Goal: Task Accomplishment & Management: Complete application form

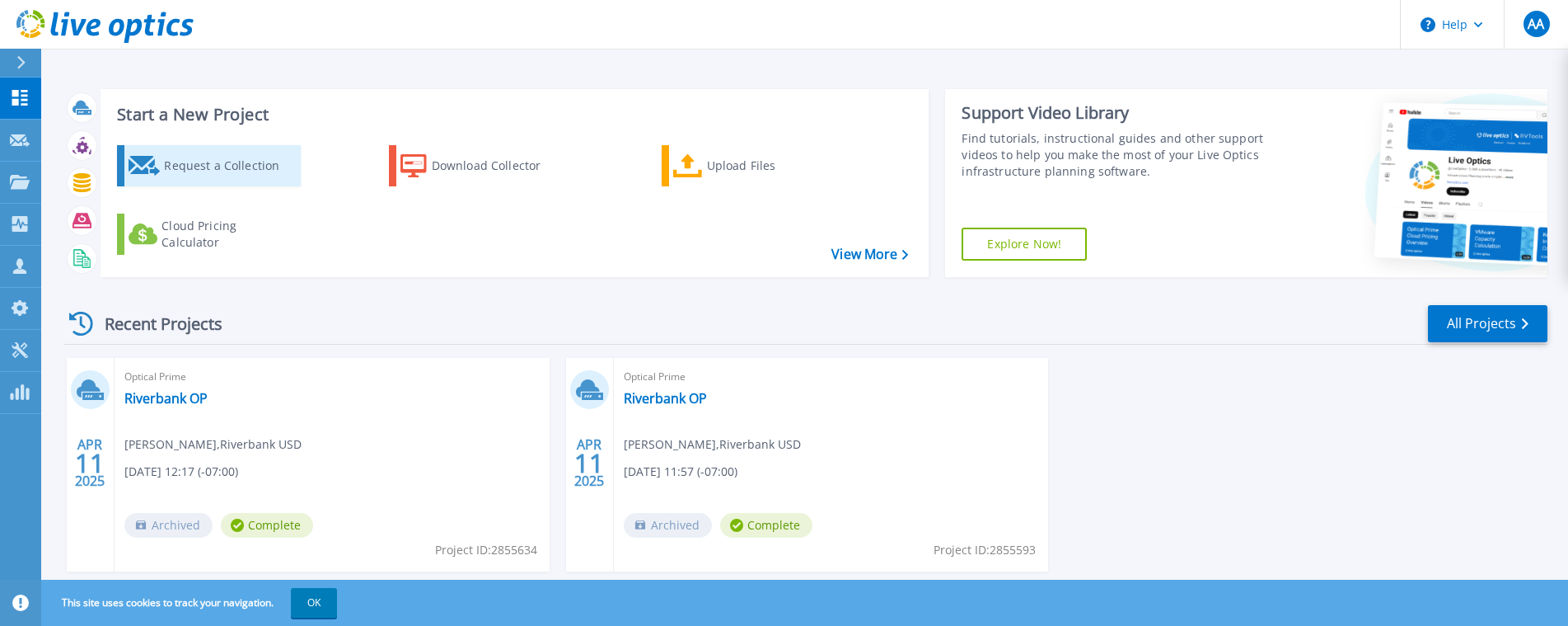
click at [194, 164] on div "Request a Collection" at bounding box center [229, 165] width 131 height 33
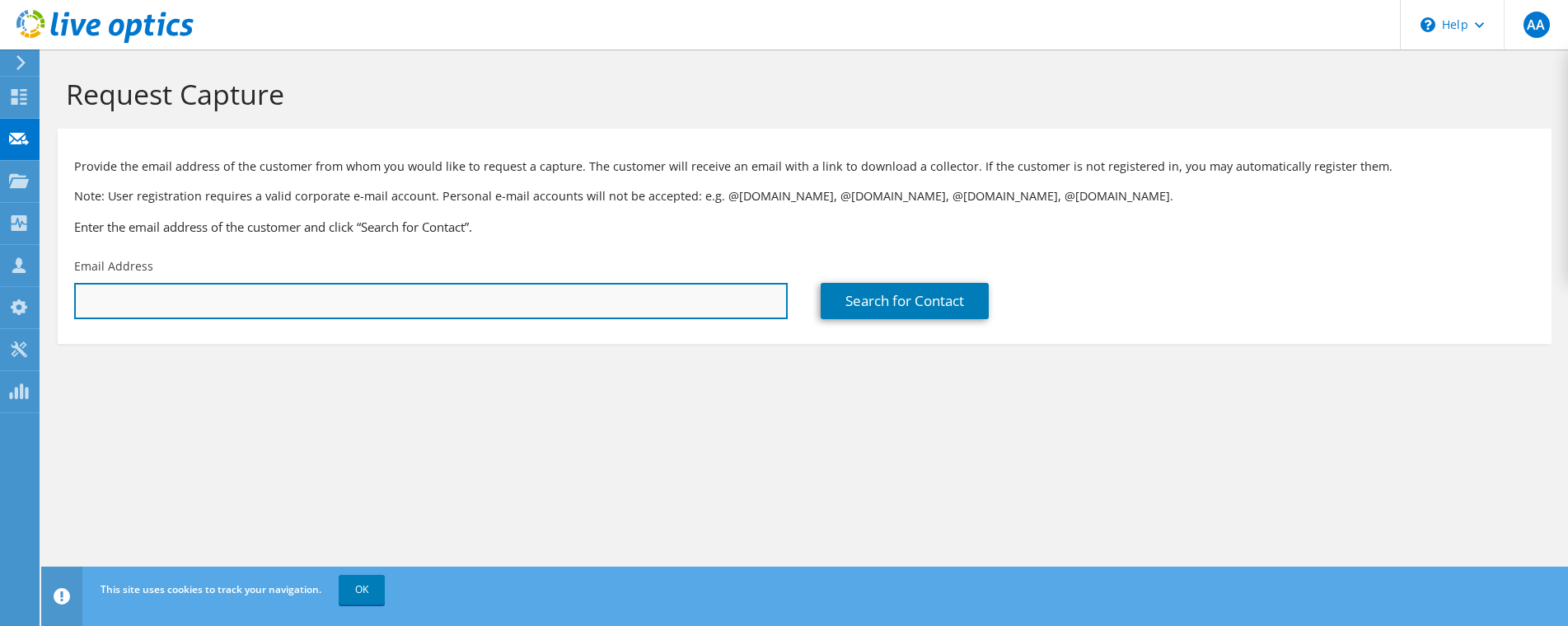
click at [211, 311] on input "text" at bounding box center [431, 300] width 714 height 36
paste input "[EMAIL_ADDRESS][DOMAIN_NAME]"
type input "[EMAIL_ADDRESS][DOMAIN_NAME]"
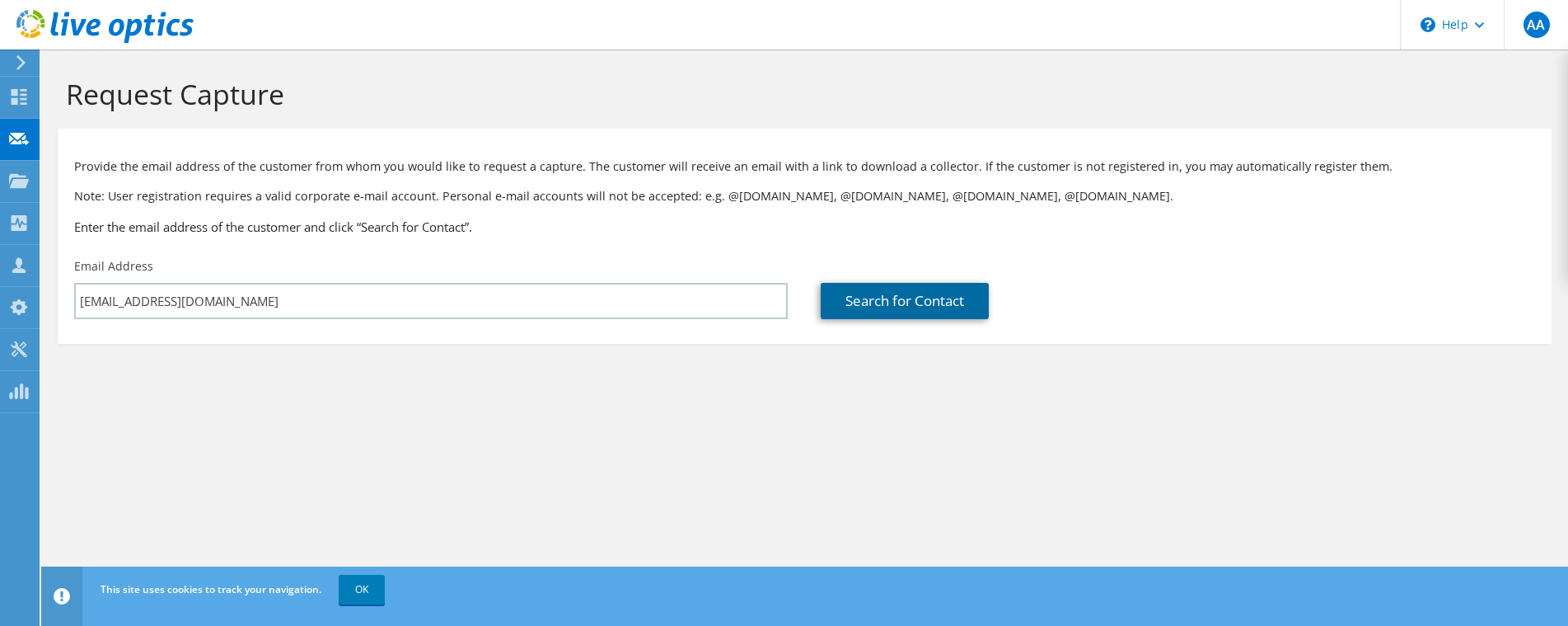
click at [893, 309] on link "Search for Contact" at bounding box center [905, 300] width 168 height 36
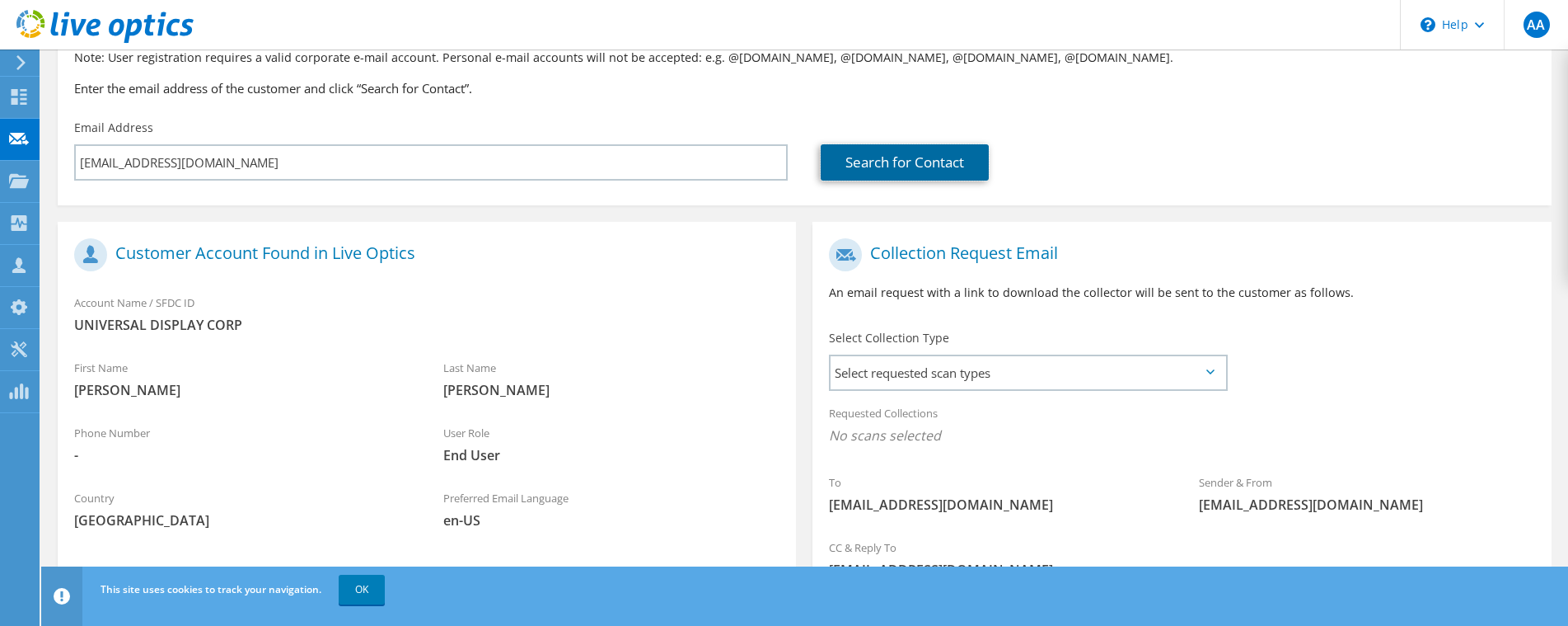
scroll to position [111, 0]
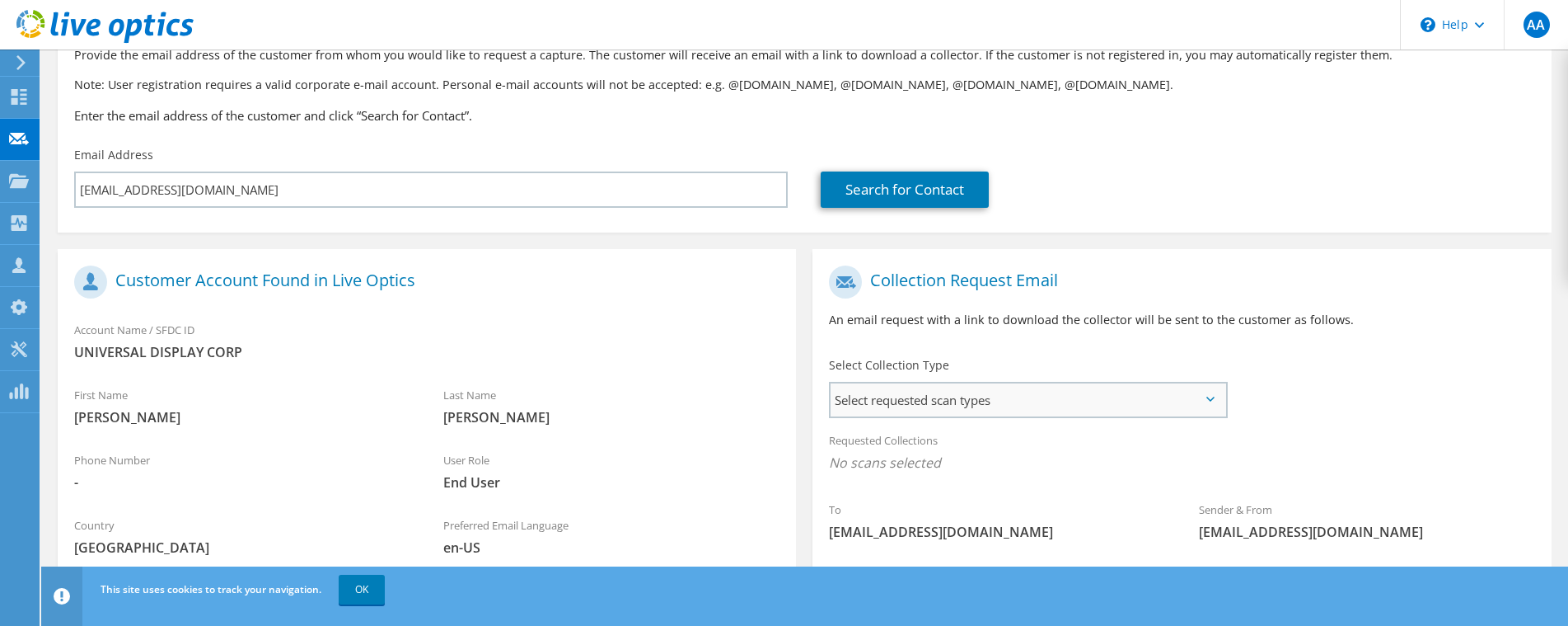
click at [855, 410] on span "Select requested scan types" at bounding box center [1028, 400] width 394 height 33
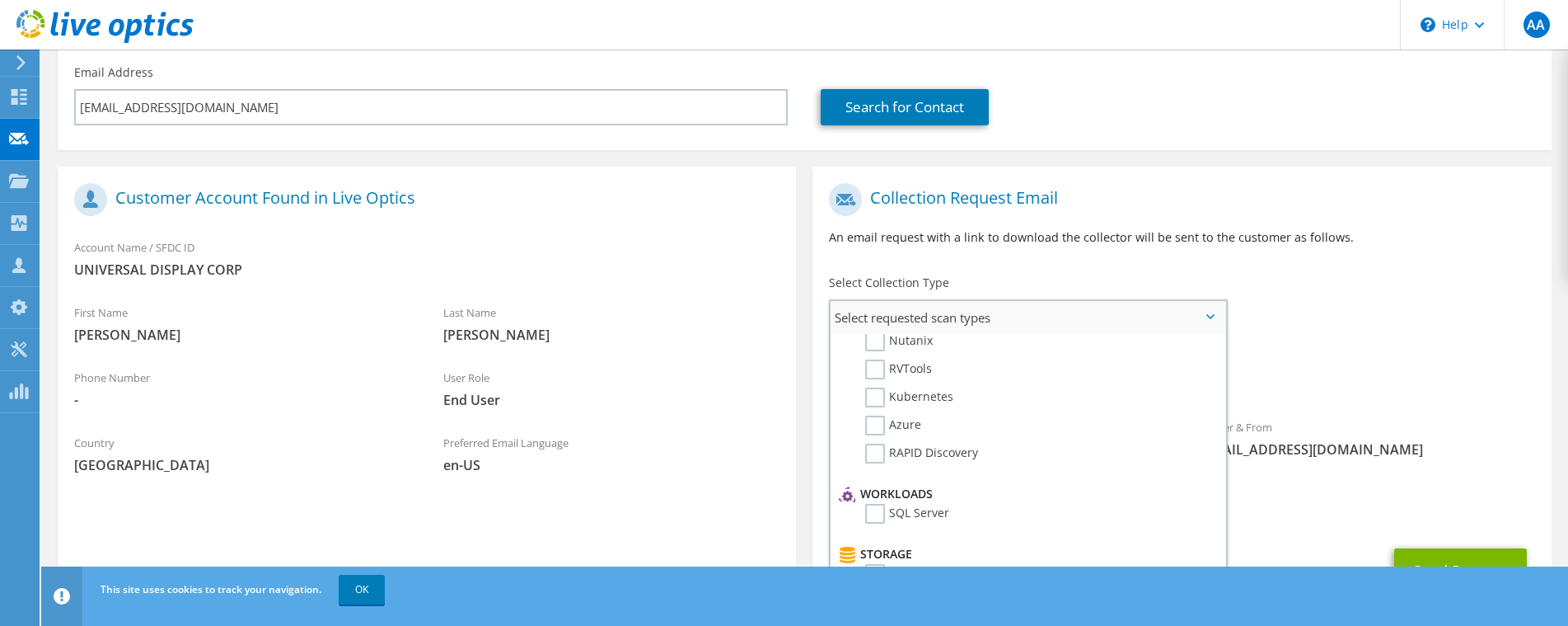
scroll to position [0, 0]
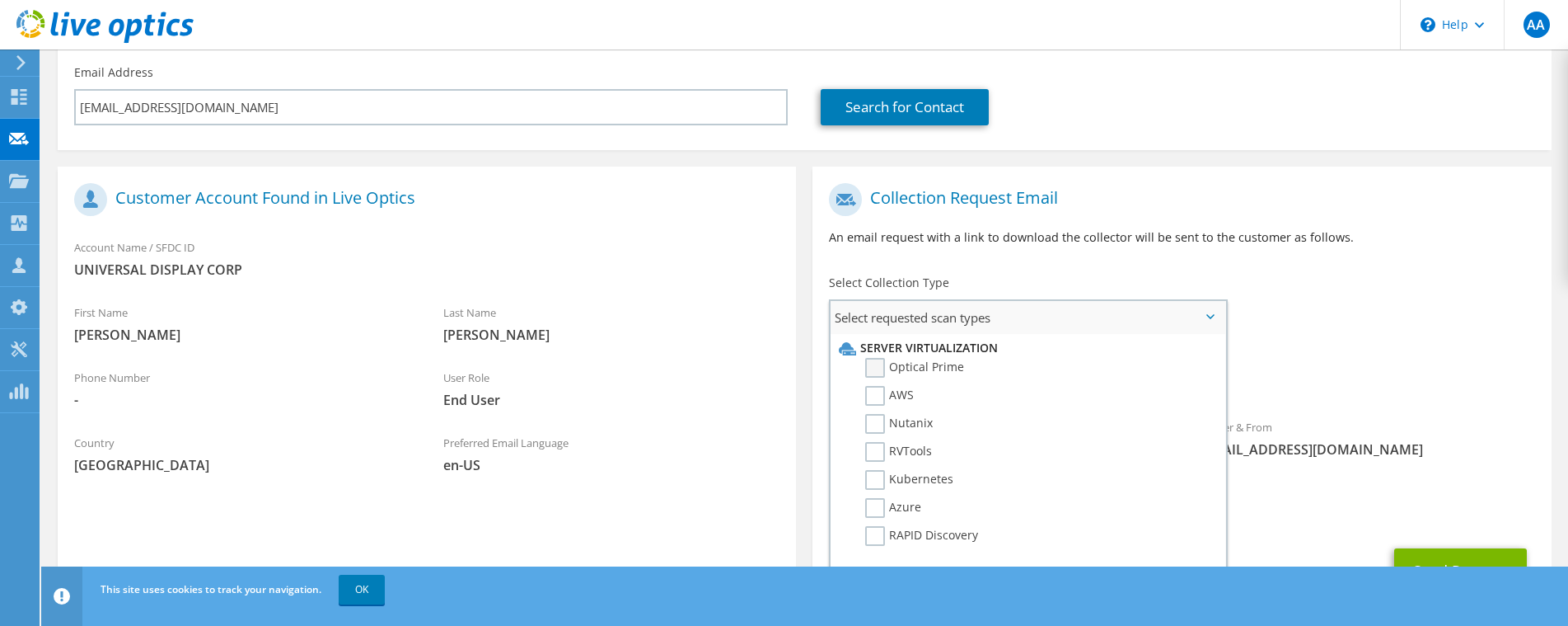
click at [868, 366] on label "Optical Prime" at bounding box center [914, 367] width 99 height 20
click at [0, 0] on input "Optical Prime" at bounding box center [0, 0] width 0 height 0
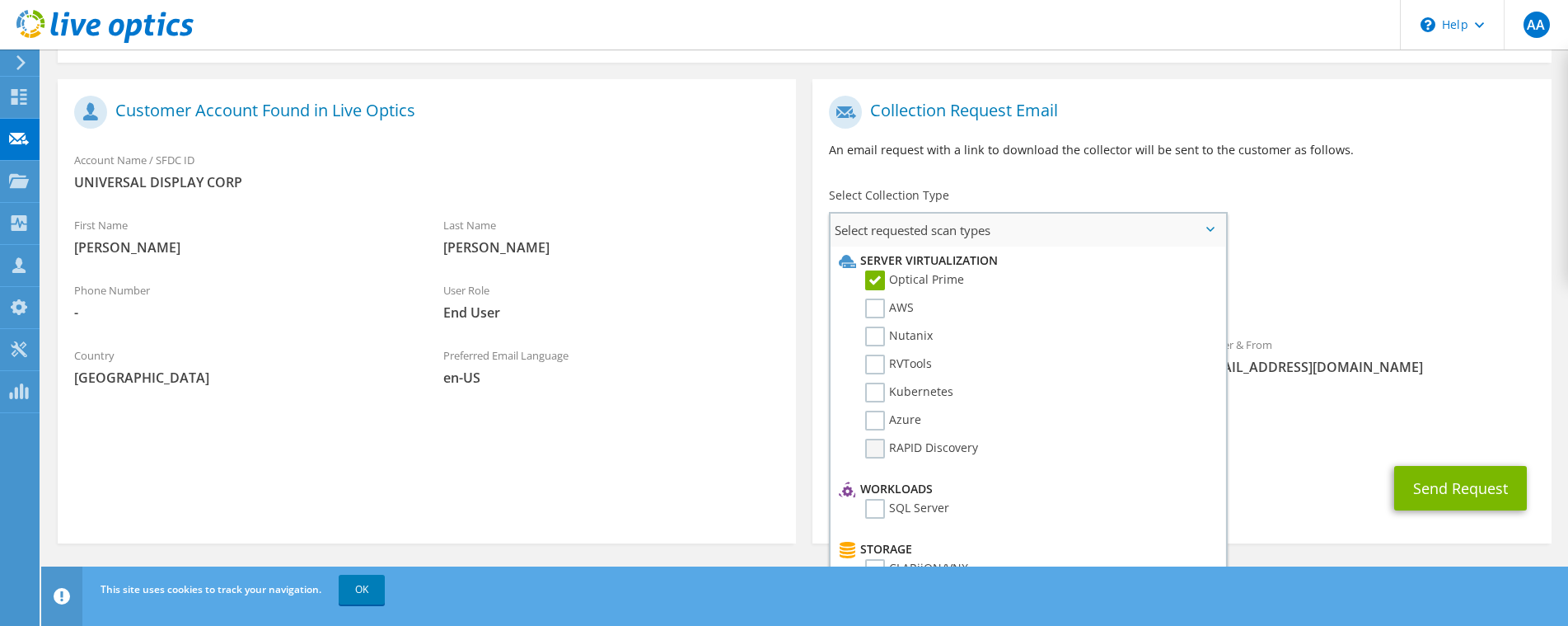
click at [952, 445] on label "RAPID Discovery" at bounding box center [921, 448] width 113 height 20
click at [0, 0] on input "RAPID Discovery" at bounding box center [0, 0] width 0 height 0
click at [929, 447] on label "RAPID Discovery" at bounding box center [921, 448] width 113 height 20
click at [0, 0] on input "RAPID Discovery" at bounding box center [0, 0] width 0 height 0
click at [1363, 269] on div "Requested Collections No scans selected Optical Prime" at bounding box center [1181, 286] width 739 height 66
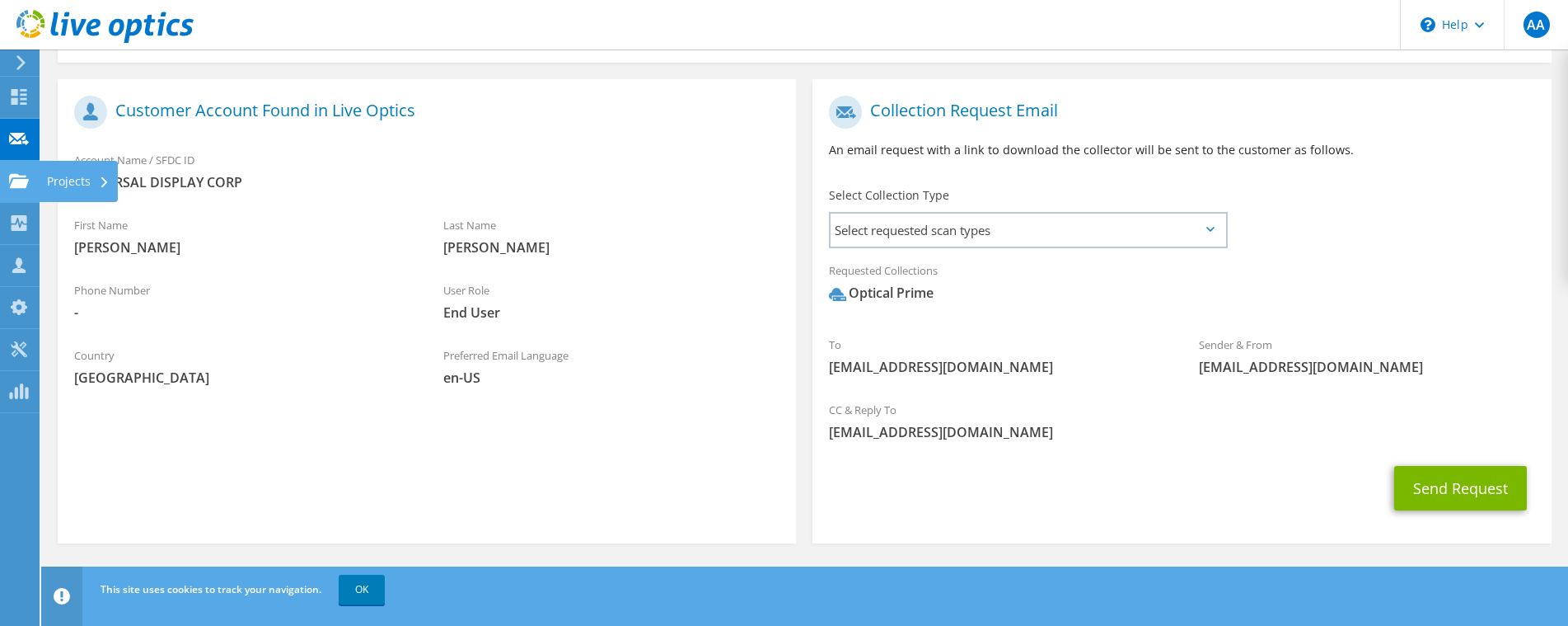
click at [19, 187] on use at bounding box center [19, 180] width 20 height 14
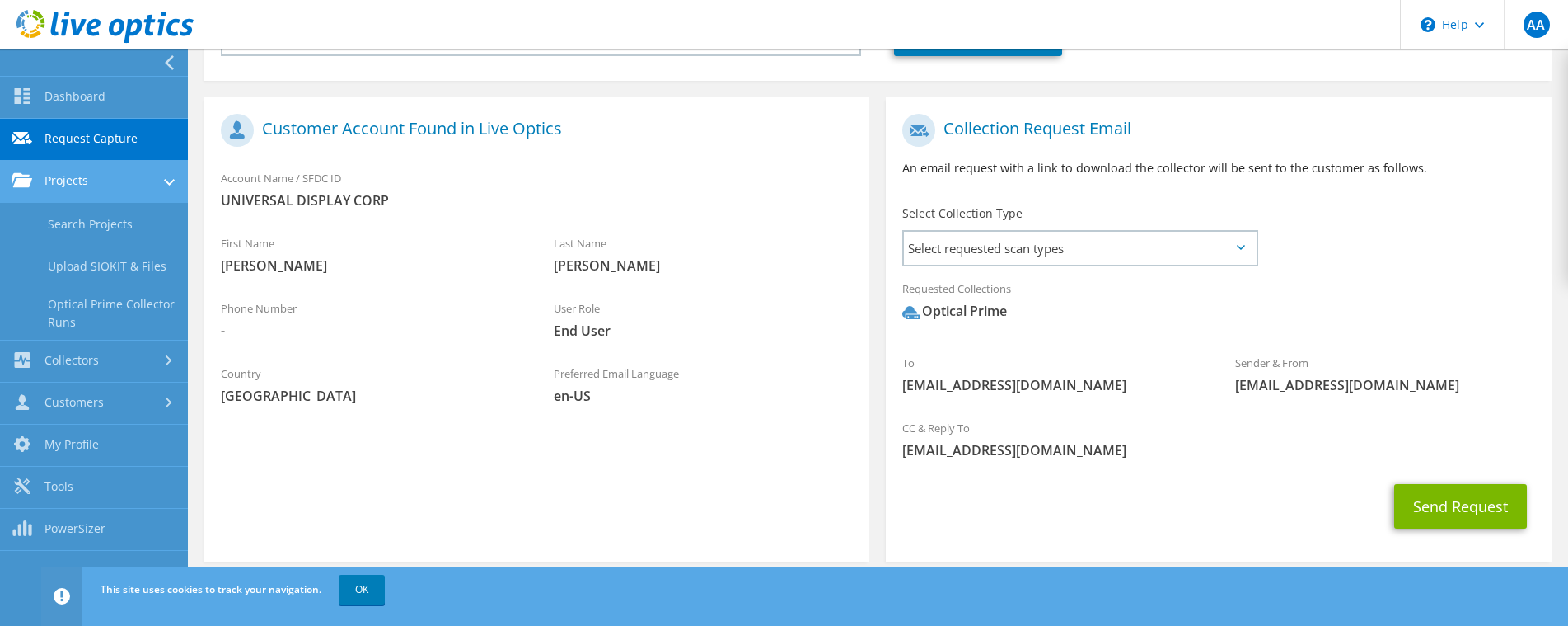
click at [71, 184] on link "Projects" at bounding box center [94, 182] width 188 height 42
click at [75, 180] on link "Projects" at bounding box center [94, 182] width 188 height 42
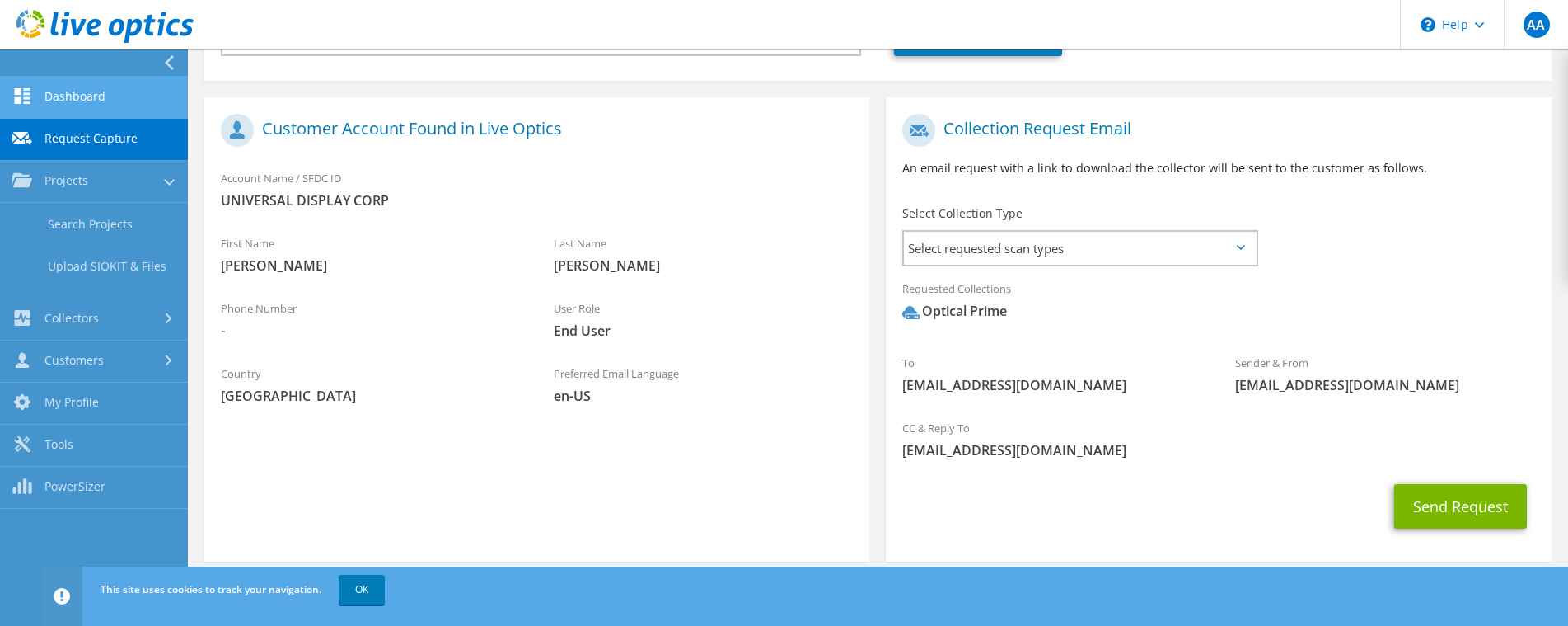
click at [66, 95] on link "Dashboard" at bounding box center [94, 98] width 188 height 42
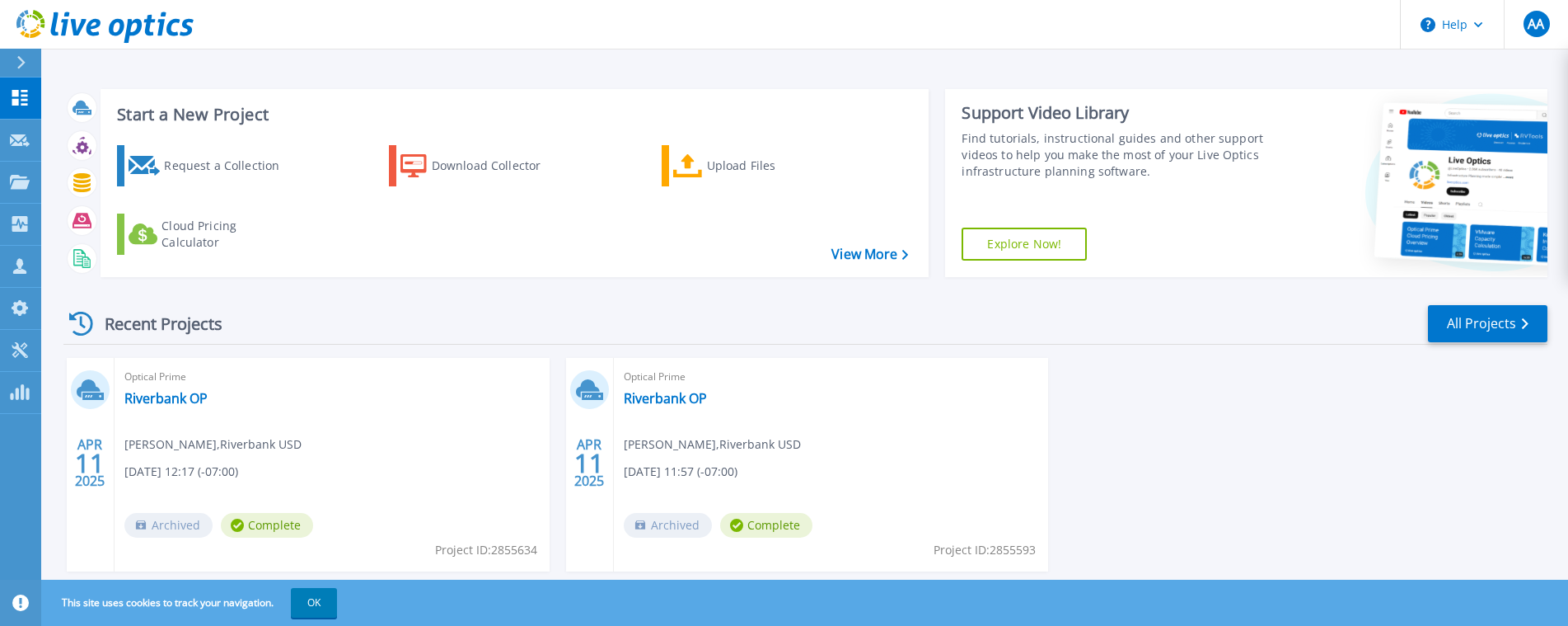
scroll to position [42, 0]
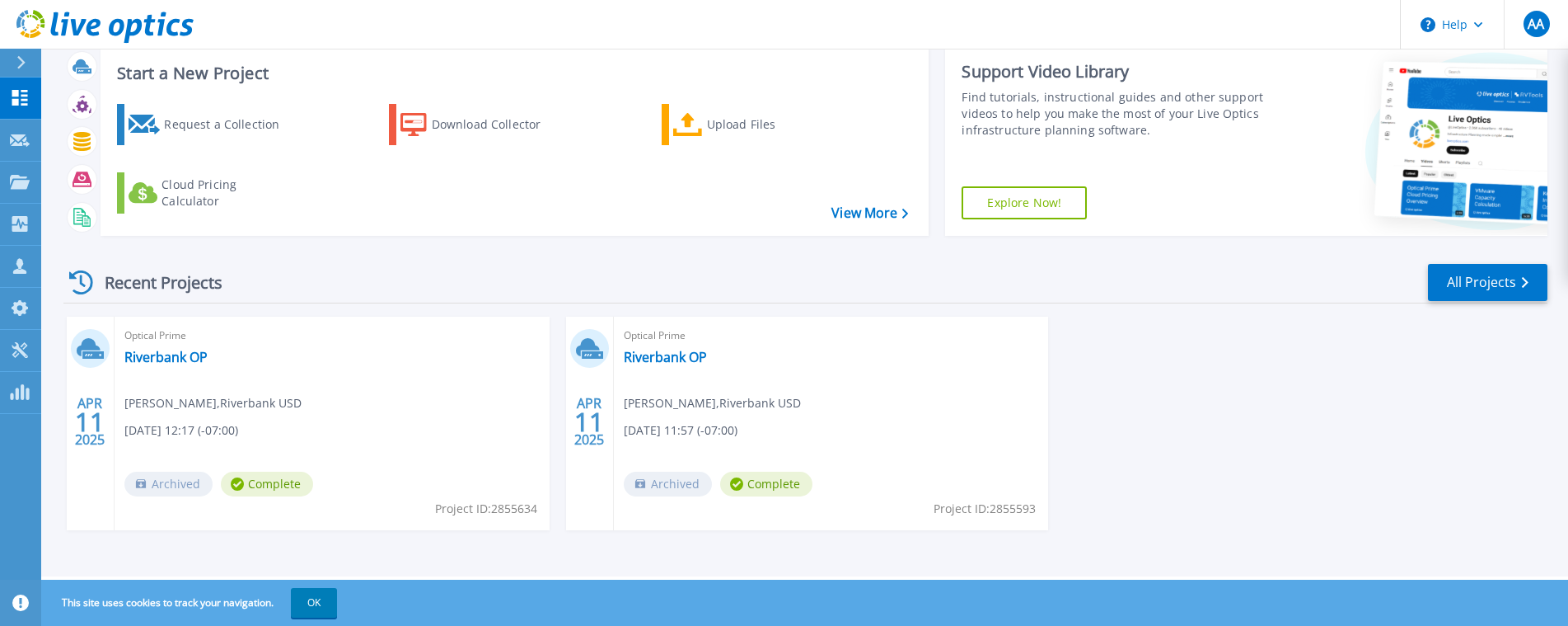
click at [598, 388] on div "APR 11 2025" at bounding box center [590, 423] width 47 height 214
click at [650, 344] on span "Optical Prime" at bounding box center [832, 335] width 416 height 18
click at [650, 356] on link "Riverbank OP" at bounding box center [666, 356] width 83 height 16
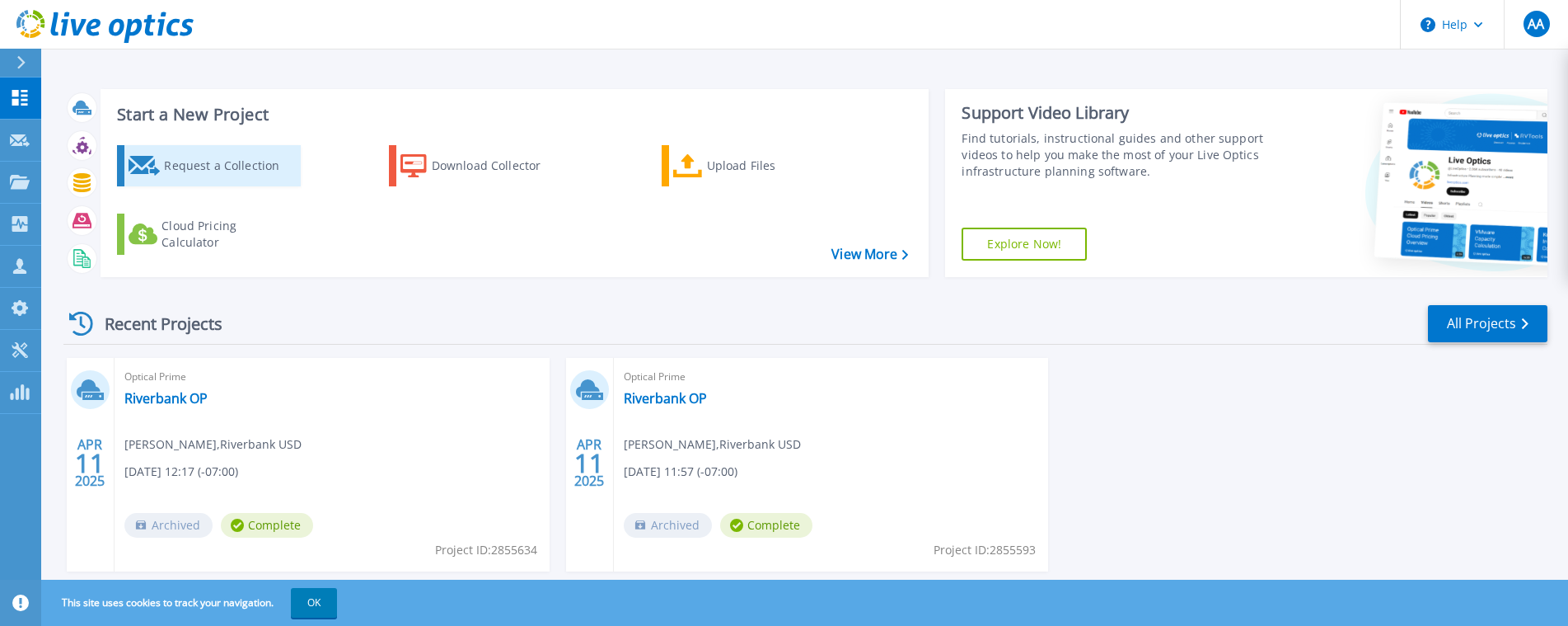
click at [215, 163] on div "Request a Collection" at bounding box center [229, 165] width 131 height 33
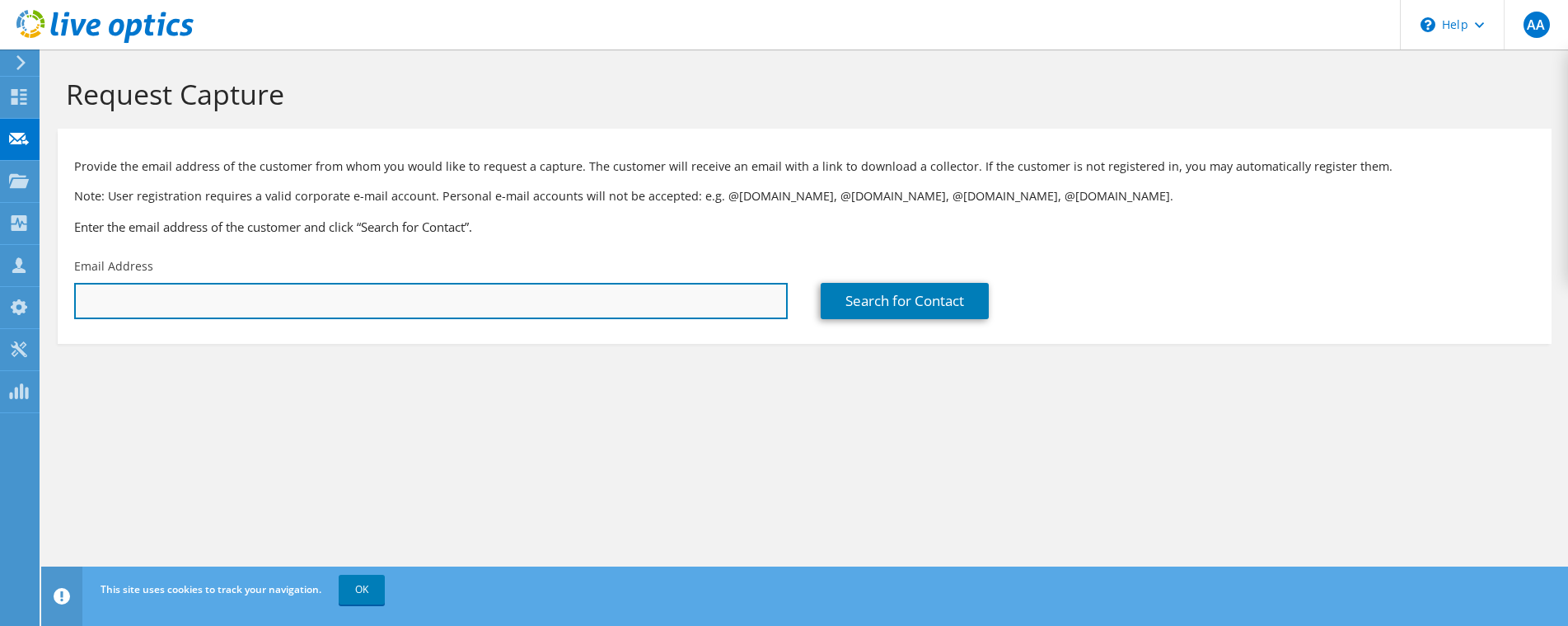
click at [231, 294] on input "text" at bounding box center [431, 300] width 714 height 36
paste input "[EMAIL_ADDRESS][DOMAIN_NAME]"
type input "mmastroianni@oled.com"
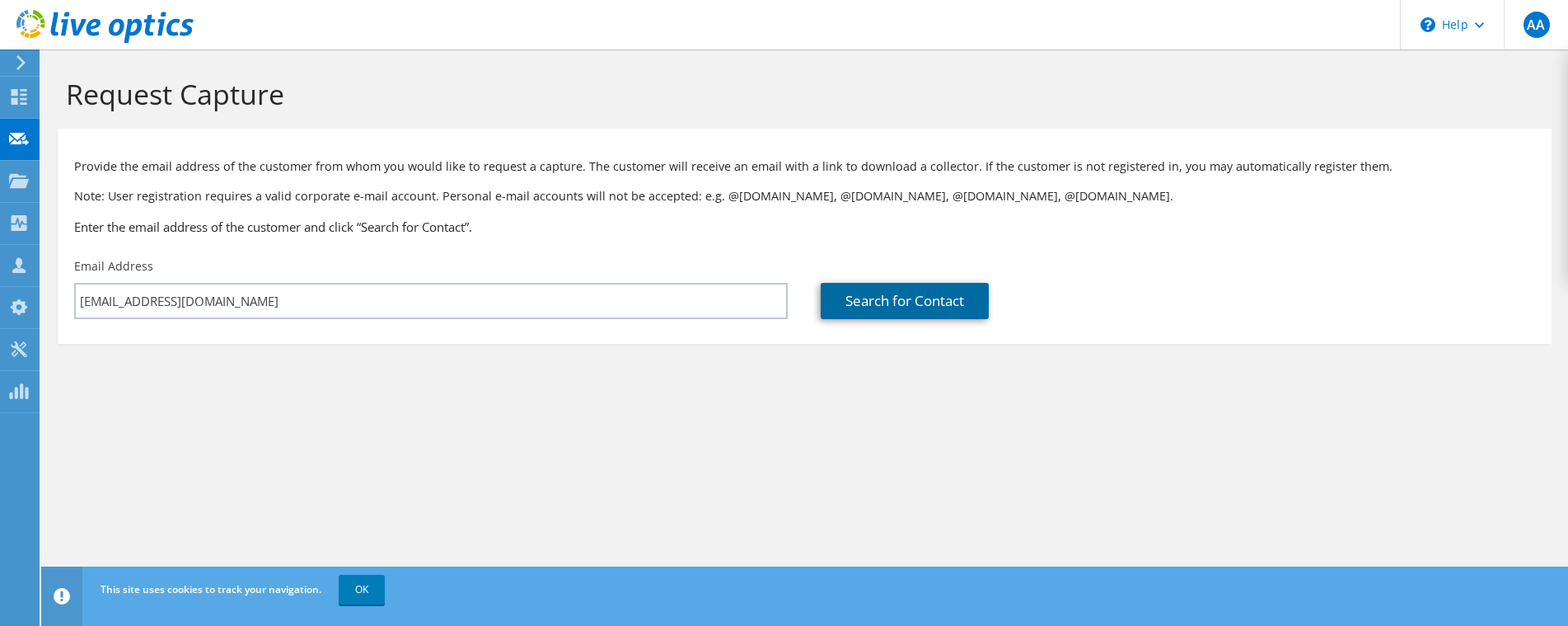
click at [928, 305] on link "Search for Contact" at bounding box center [905, 300] width 168 height 36
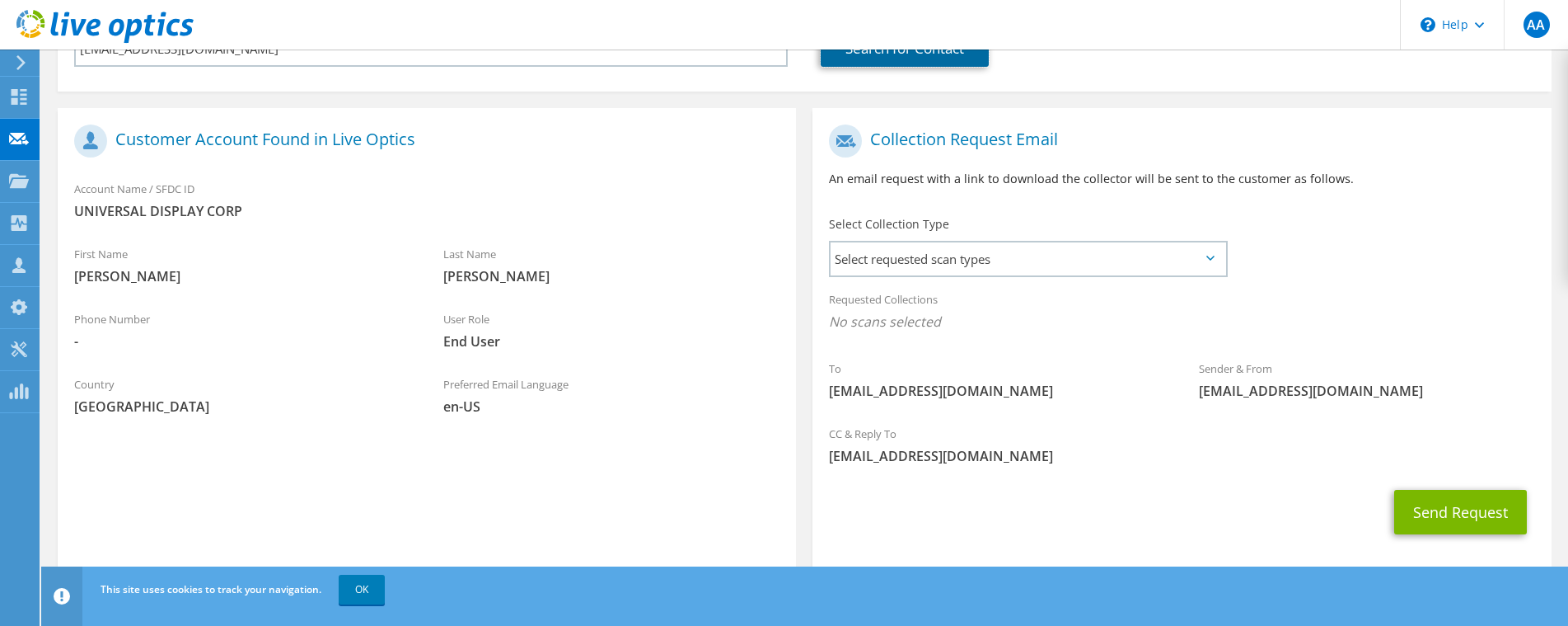
scroll to position [277, 0]
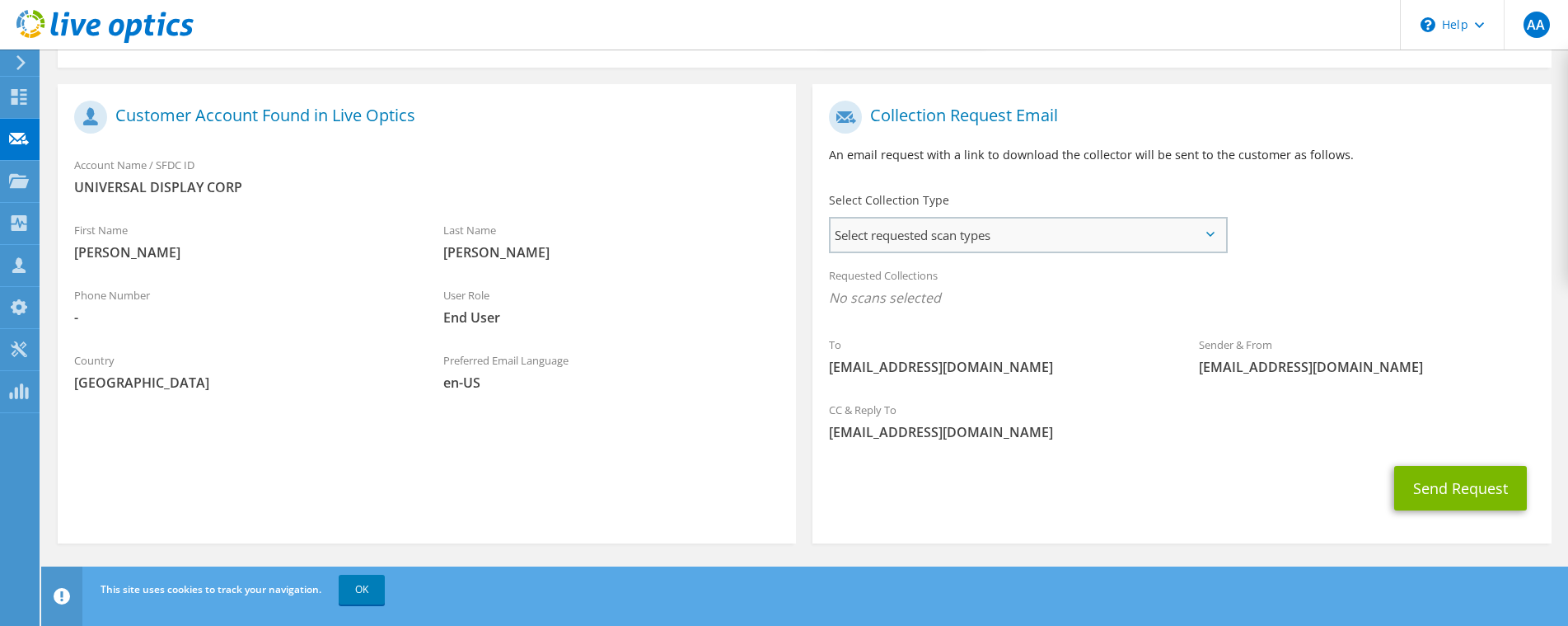
click at [980, 237] on span "Select requested scan types" at bounding box center [1028, 235] width 394 height 33
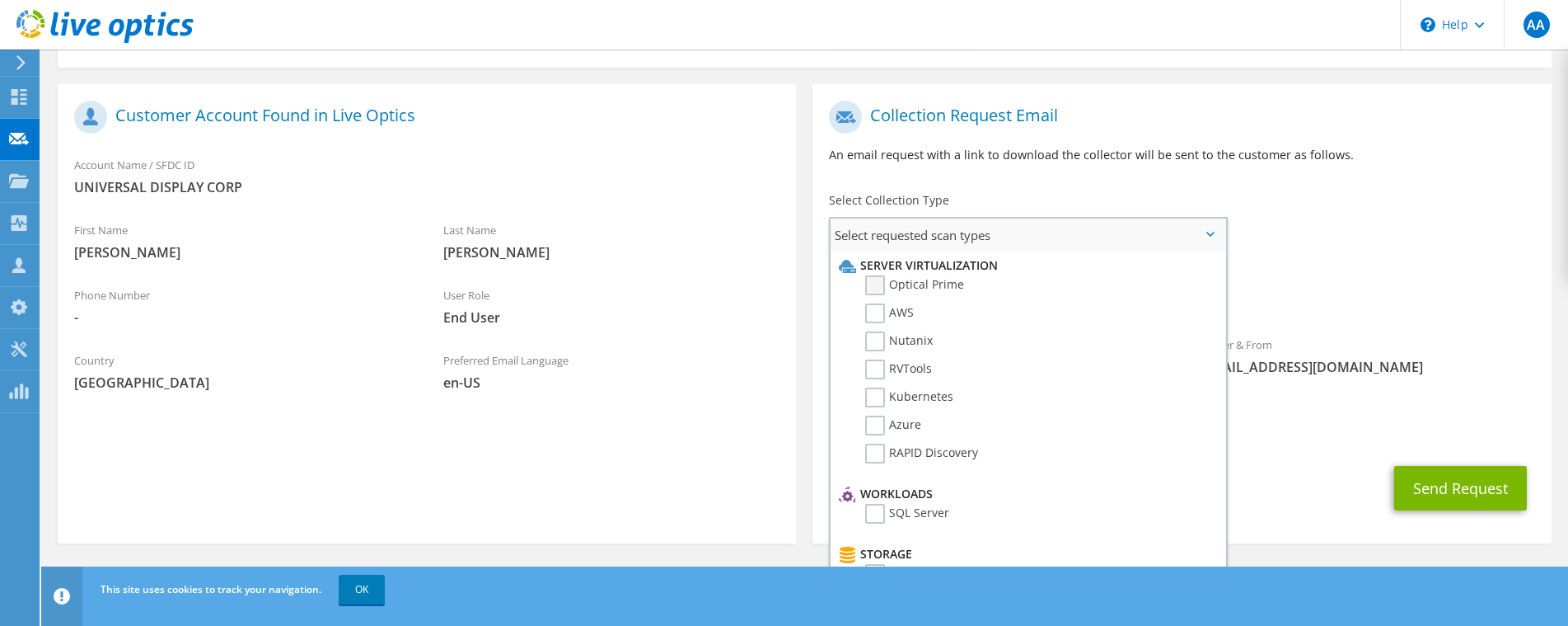
click at [876, 284] on label "Optical Prime" at bounding box center [914, 285] width 99 height 20
click at [0, 0] on input "Optical Prime" at bounding box center [0, 0] width 0 height 0
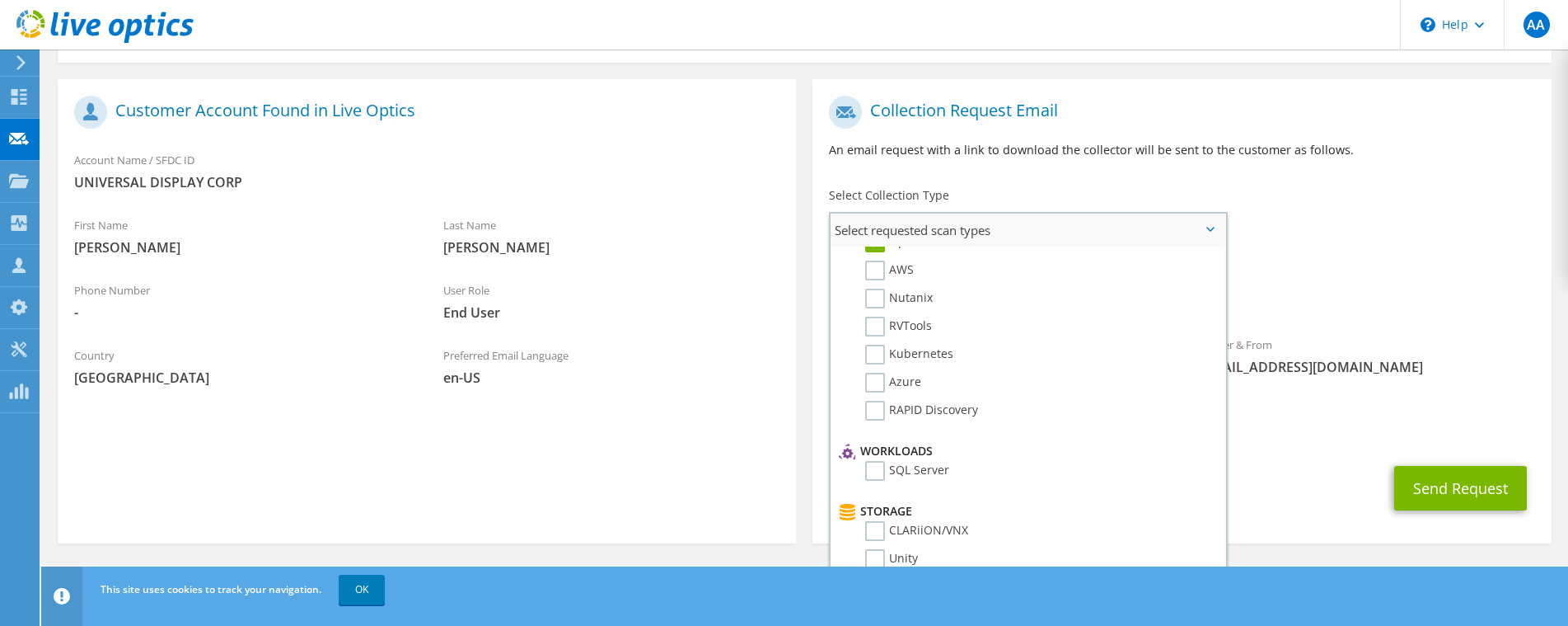
scroll to position [0, 0]
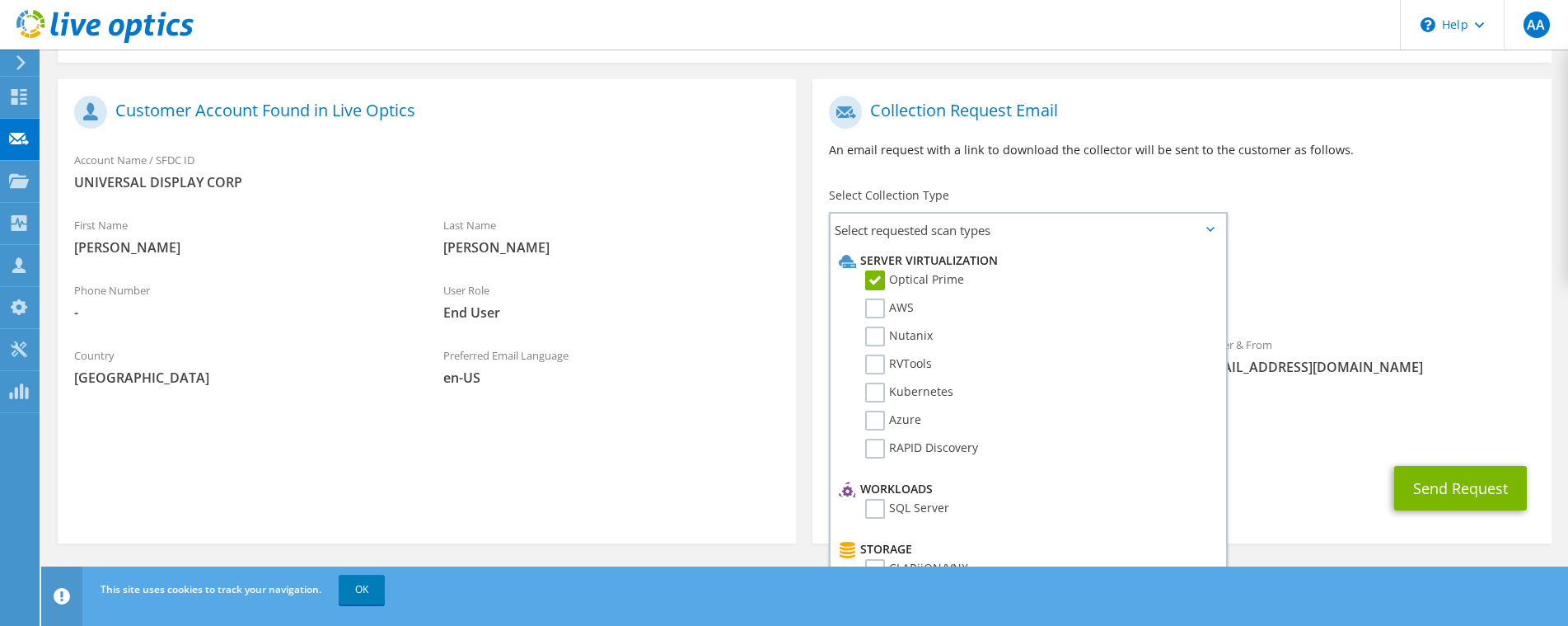
click at [1457, 274] on div "Requested Collections No scans selected Optical Prime" at bounding box center [1181, 286] width 739 height 66
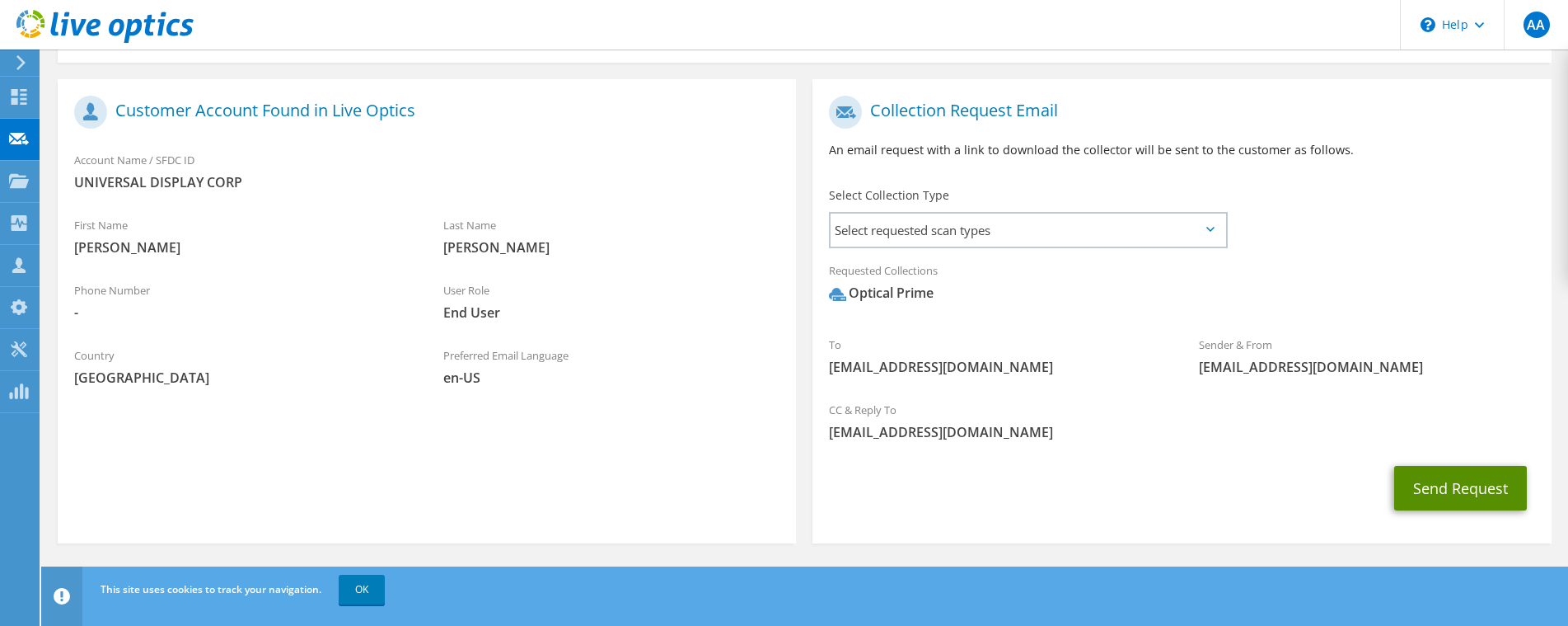
click at [1464, 491] on button "Send Request" at bounding box center [1460, 488] width 132 height 44
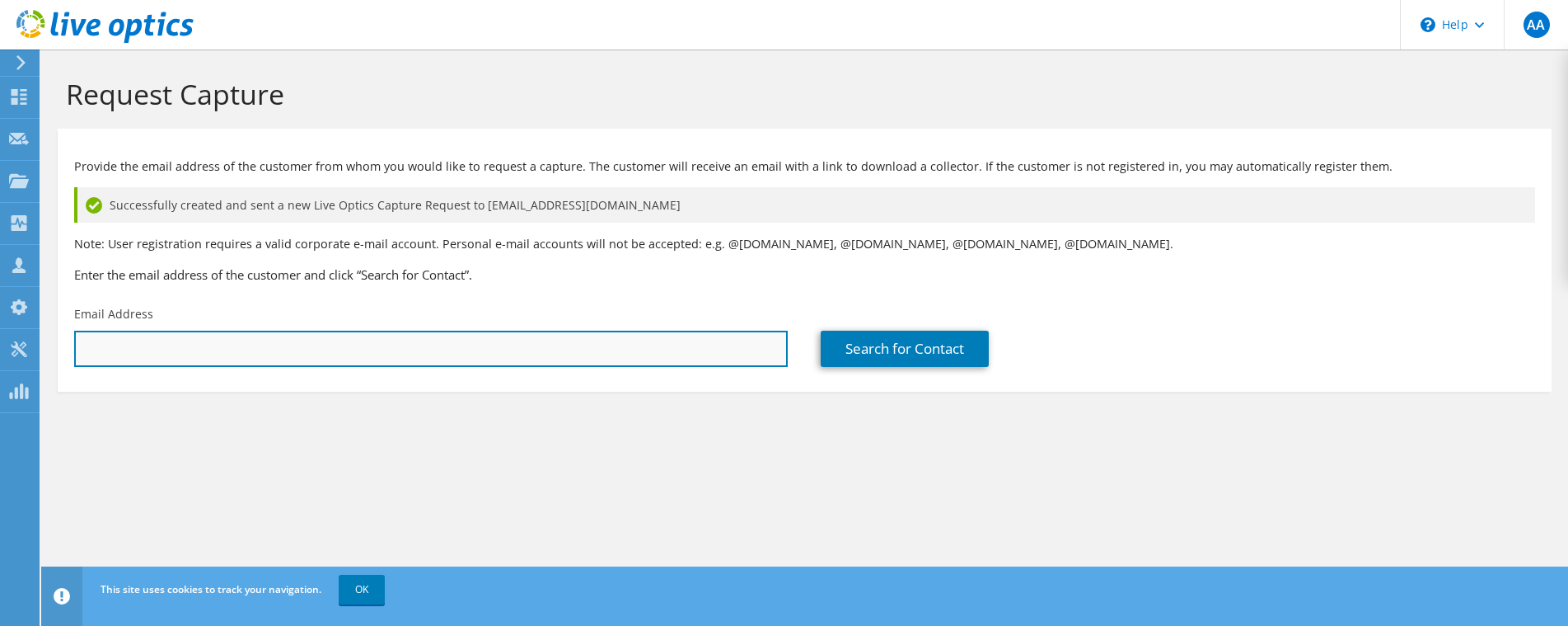
click at [137, 349] on input "text" at bounding box center [431, 349] width 714 height 36
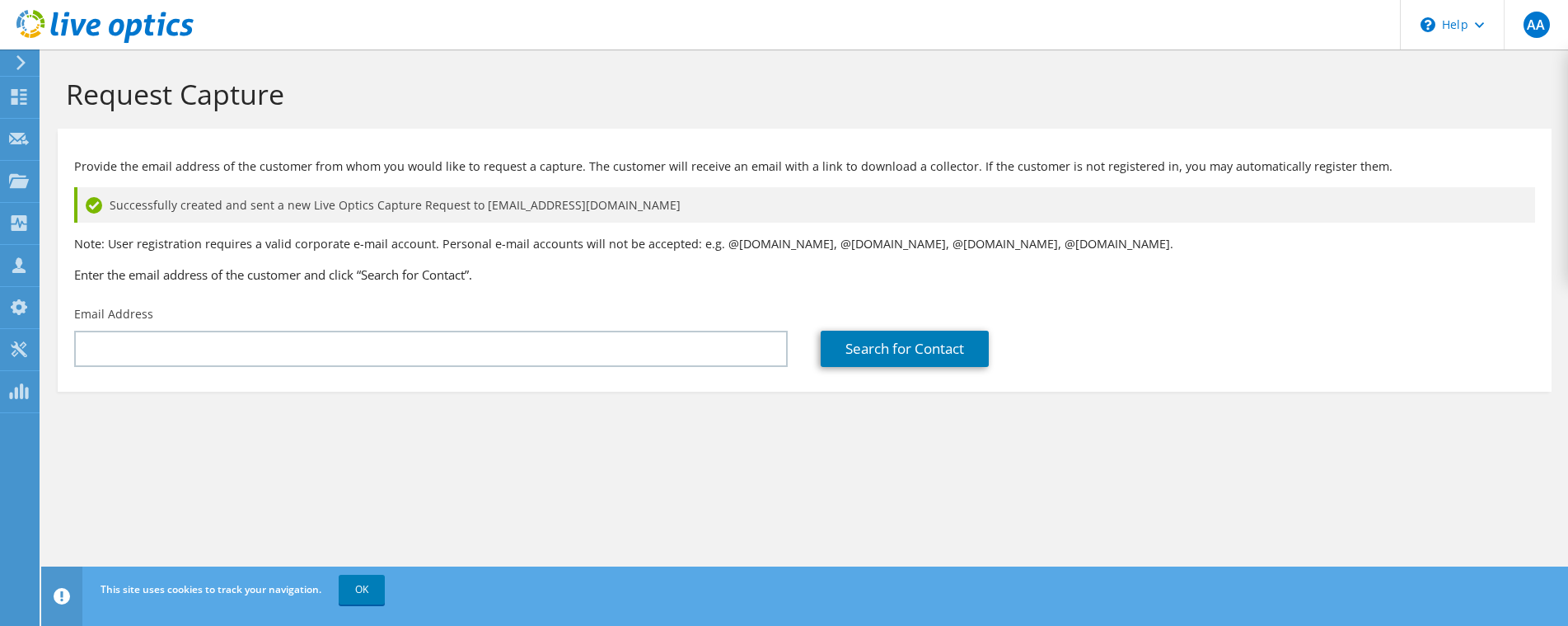
click at [164, 244] on p "Note: User registration requires a valid corporate e-mail account. Personal e-m…" at bounding box center [804, 243] width 1461 height 18
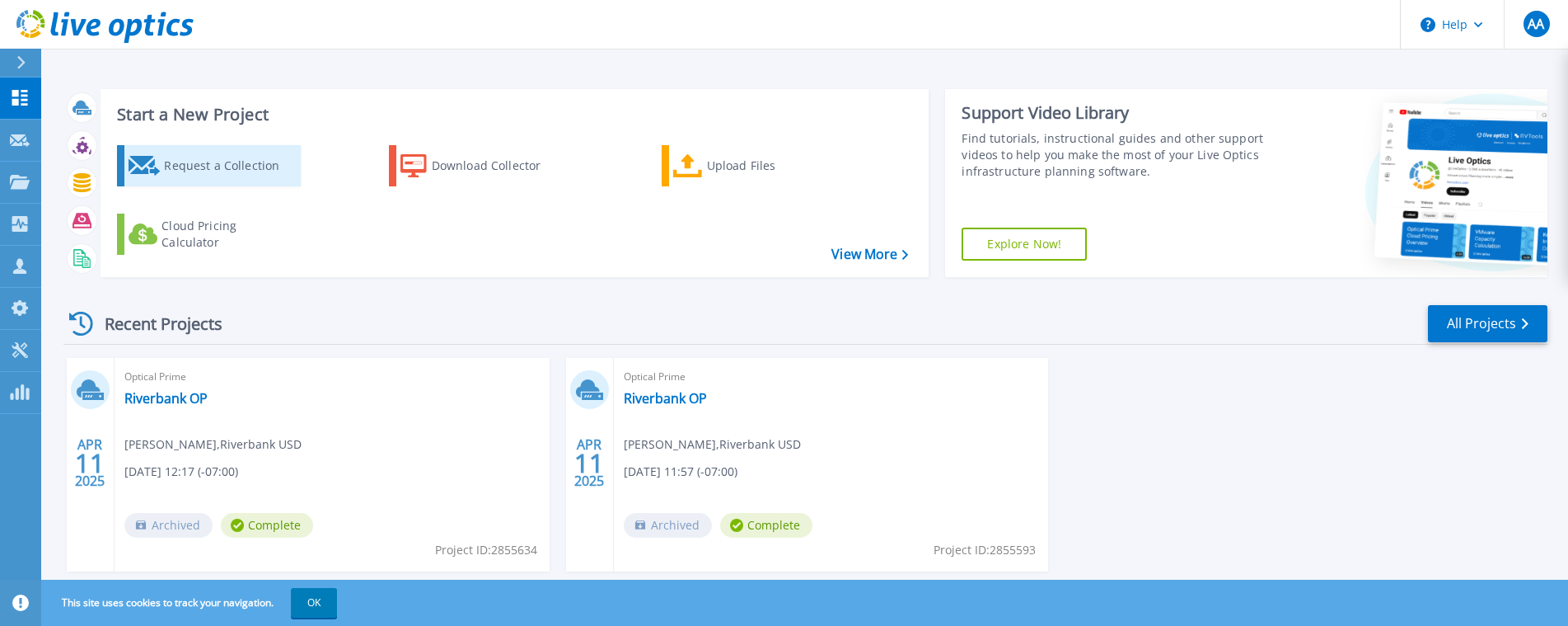
click at [205, 165] on div "Request a Collection" at bounding box center [229, 165] width 131 height 33
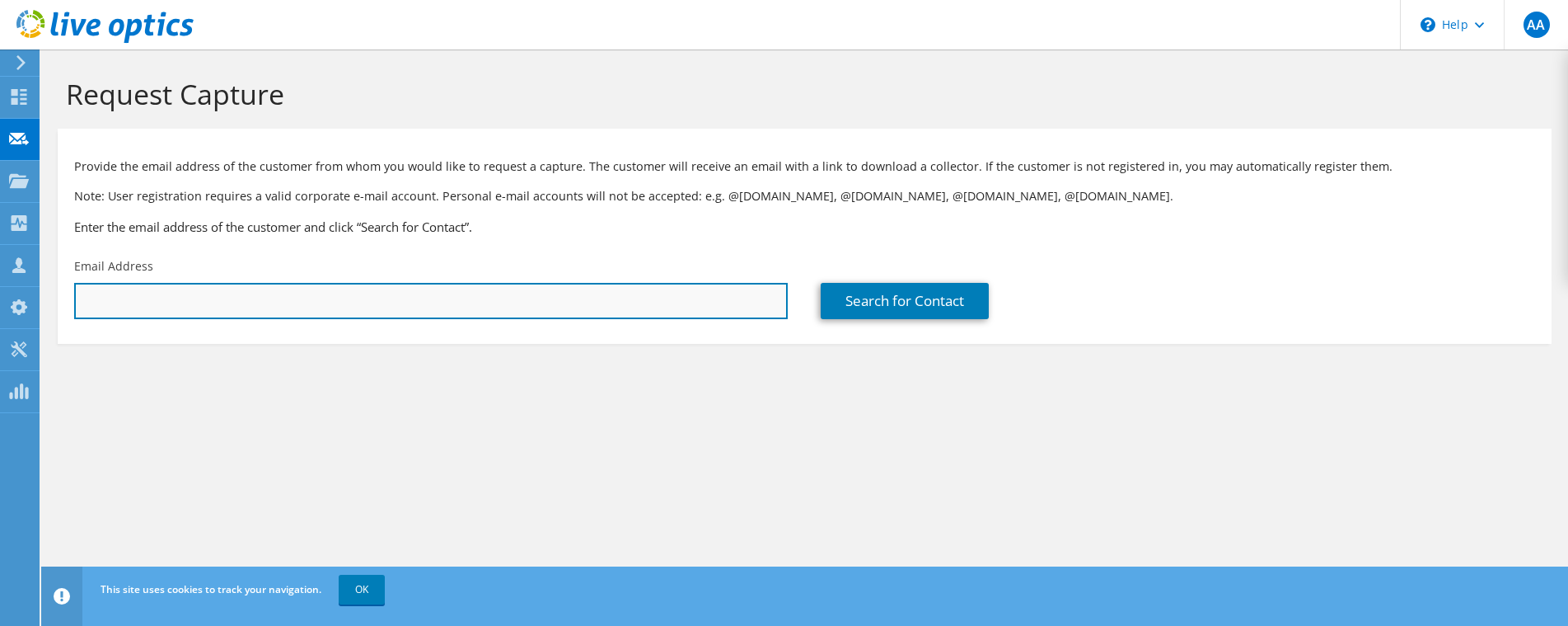
click at [378, 301] on input "text" at bounding box center [431, 300] width 714 height 36
paste input "[EMAIL_ADDRESS][DOMAIN_NAME]"
type input "[EMAIL_ADDRESS][DOMAIN_NAME]"
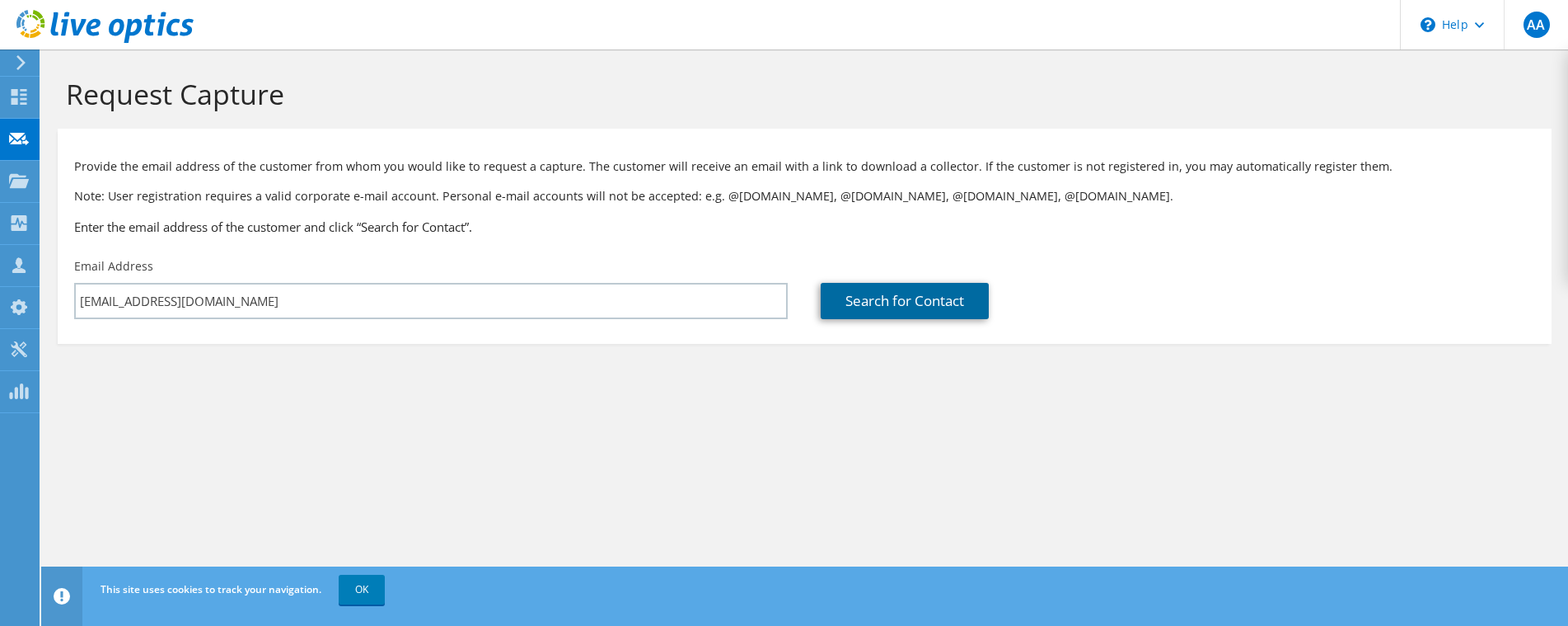
click at [910, 292] on link "Search for Contact" at bounding box center [905, 300] width 168 height 36
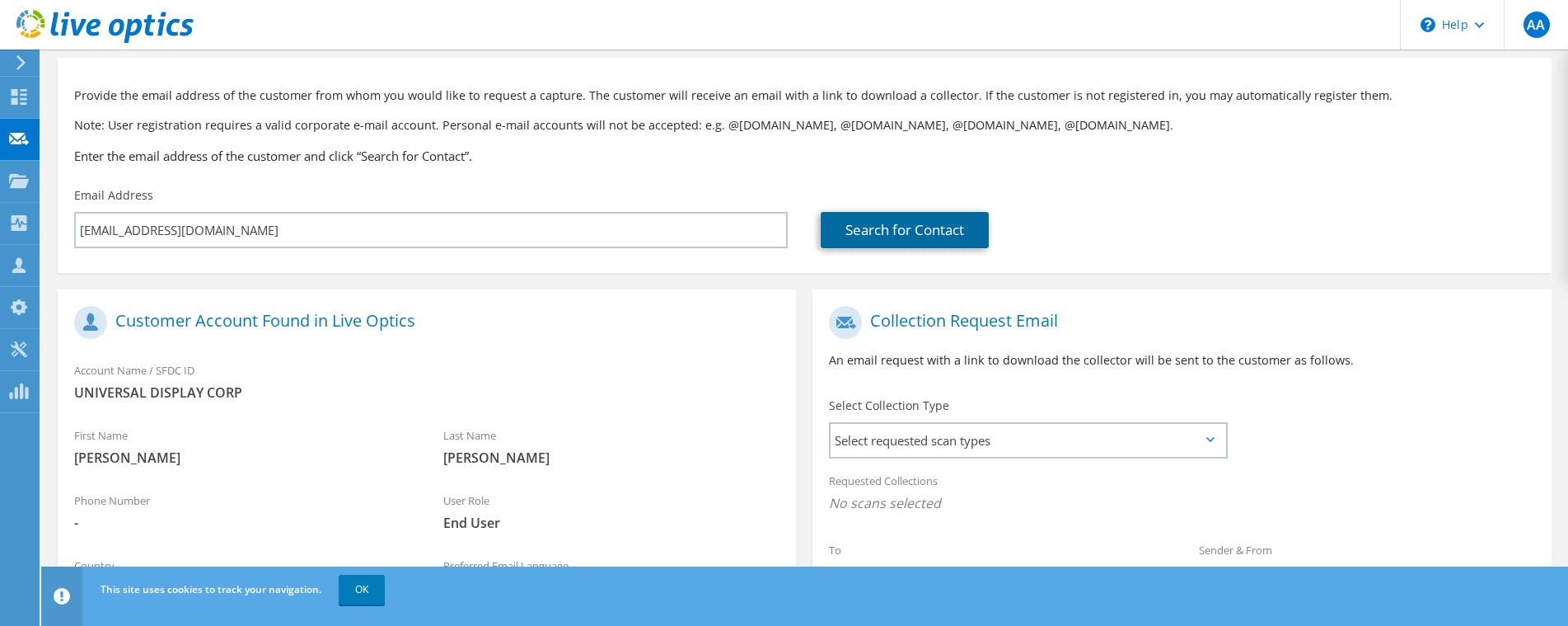
scroll to position [165, 0]
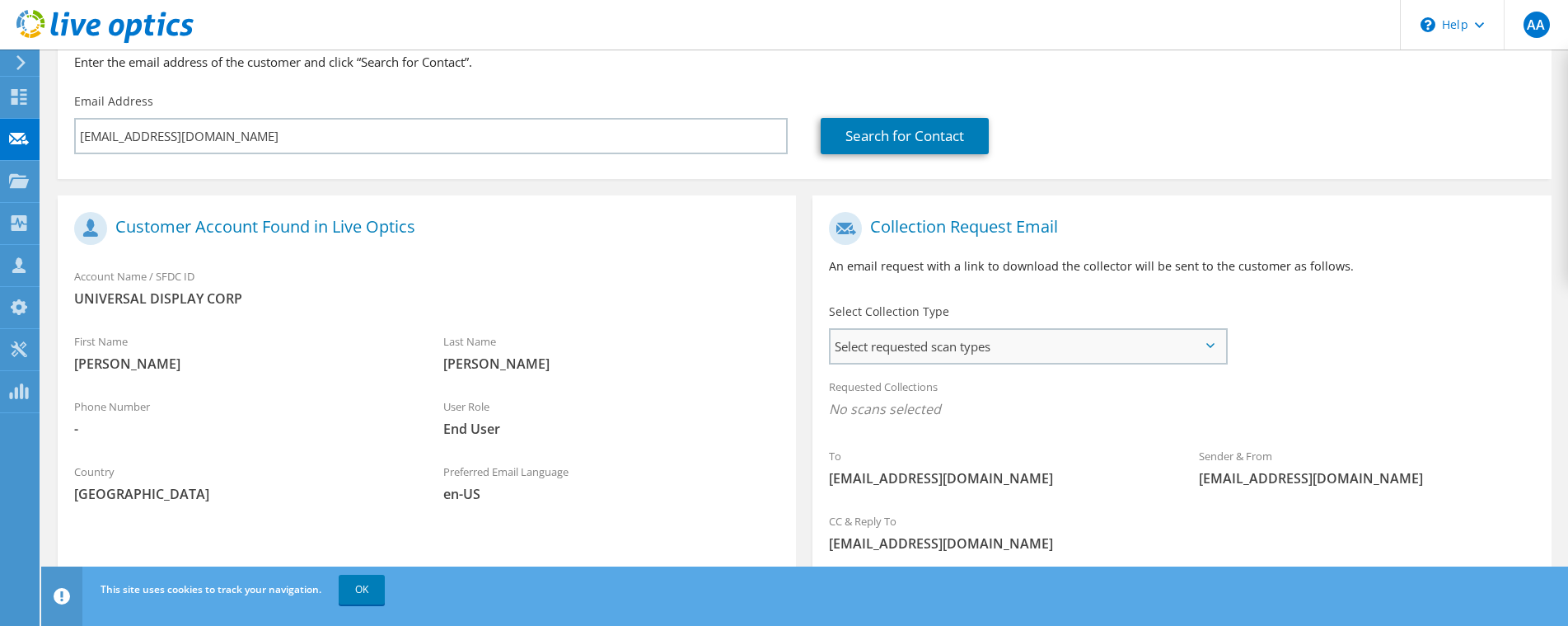
click at [952, 351] on span "Select requested scan types" at bounding box center [1028, 346] width 394 height 33
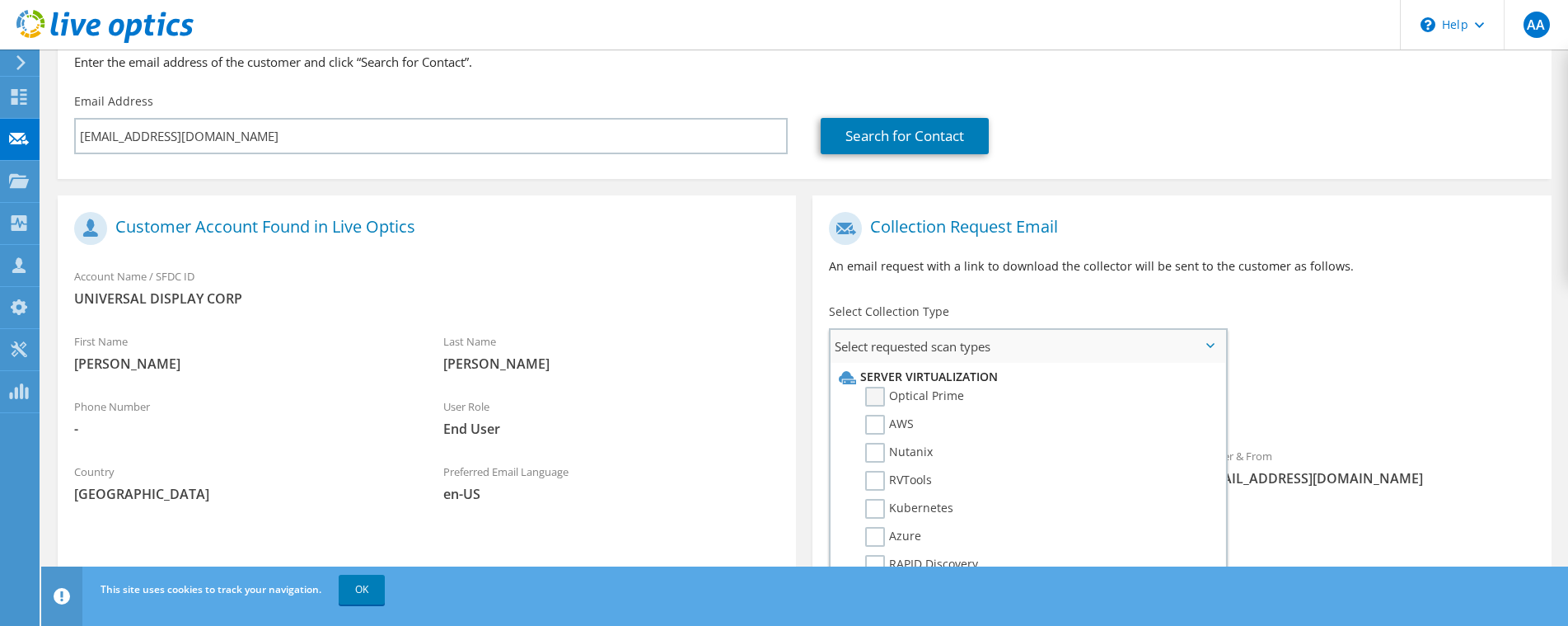
click at [900, 397] on label "Optical Prime" at bounding box center [914, 396] width 99 height 20
click at [0, 0] on input "Optical Prime" at bounding box center [0, 0] width 0 height 0
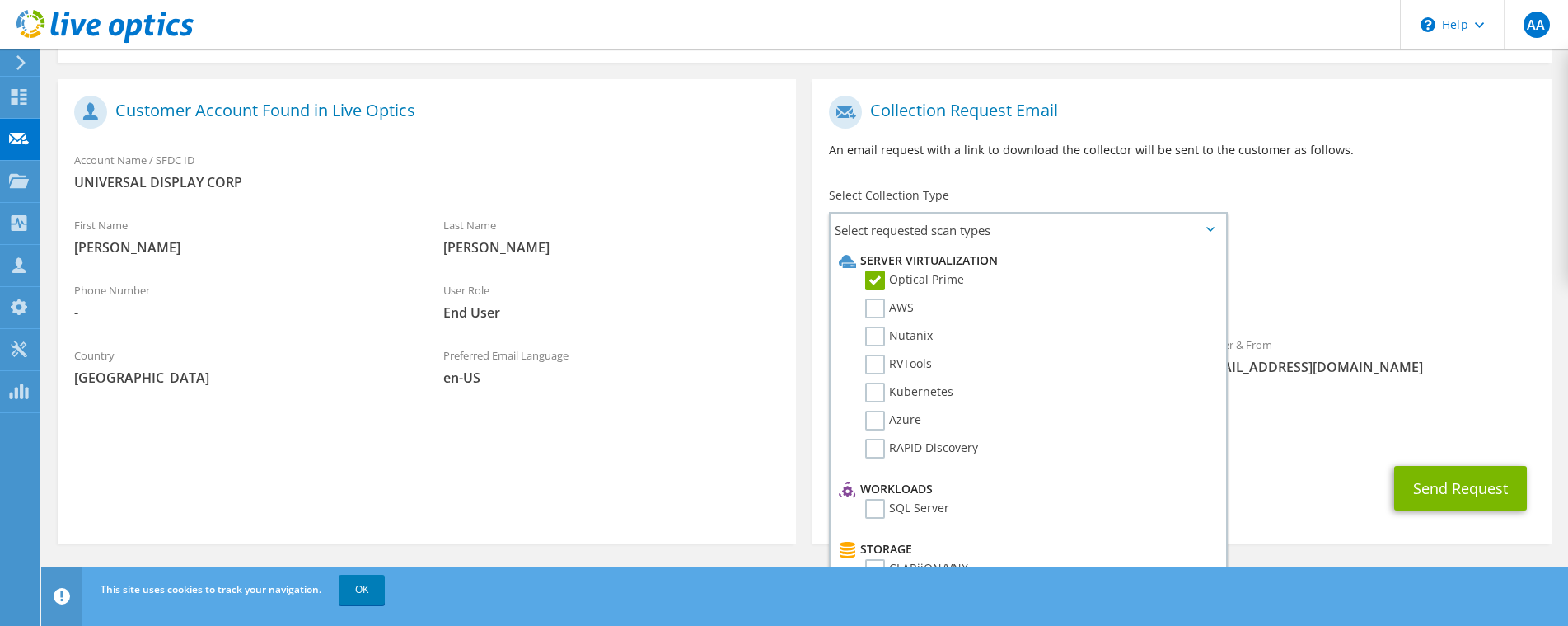
click at [1473, 337] on div "Sender & From liveoptics@liveoptics.com" at bounding box center [1367, 355] width 369 height 57
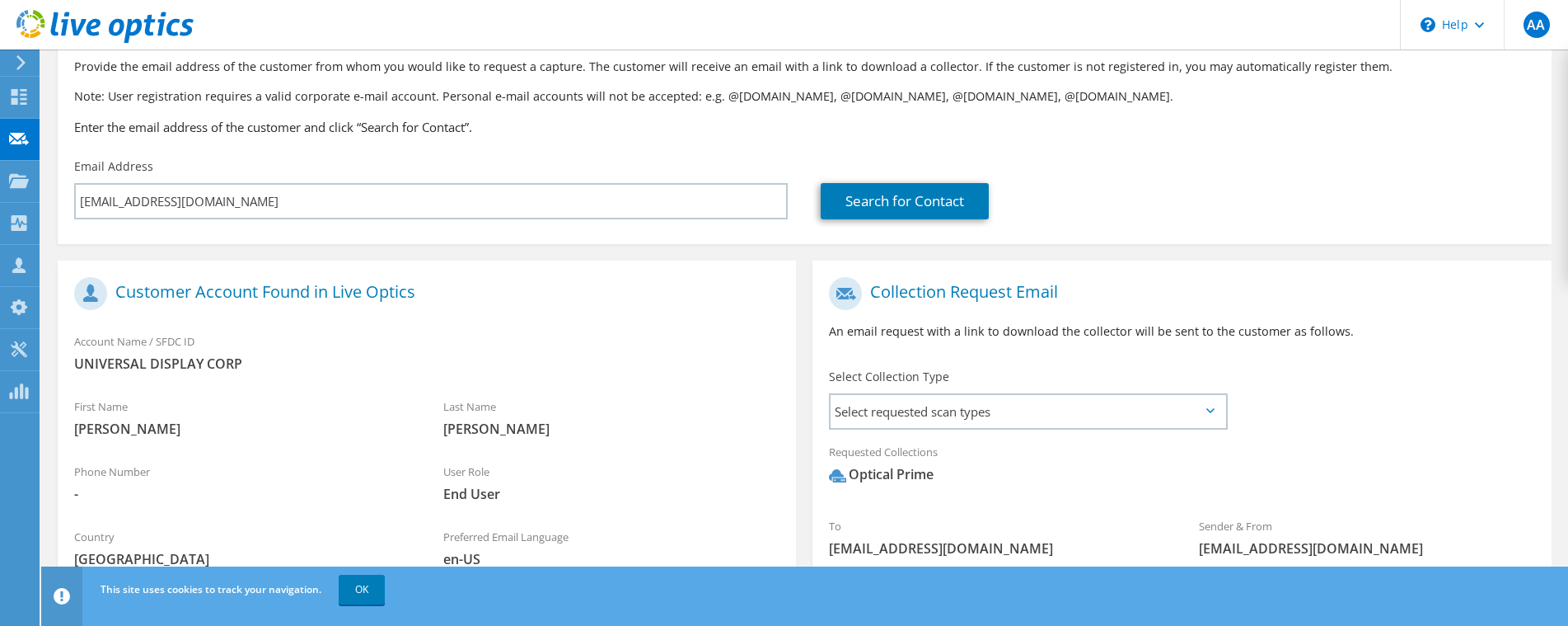
scroll to position [0, 0]
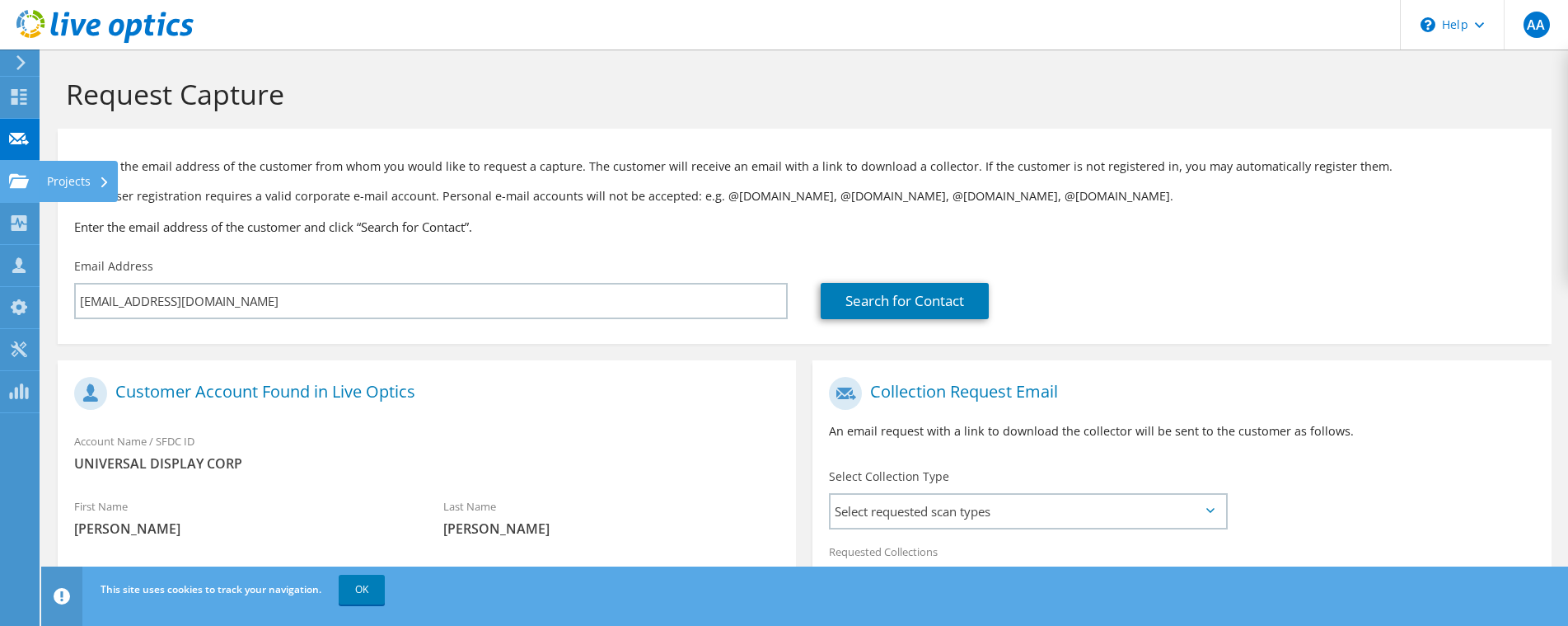
click at [9, 182] on use at bounding box center [19, 180] width 20 height 14
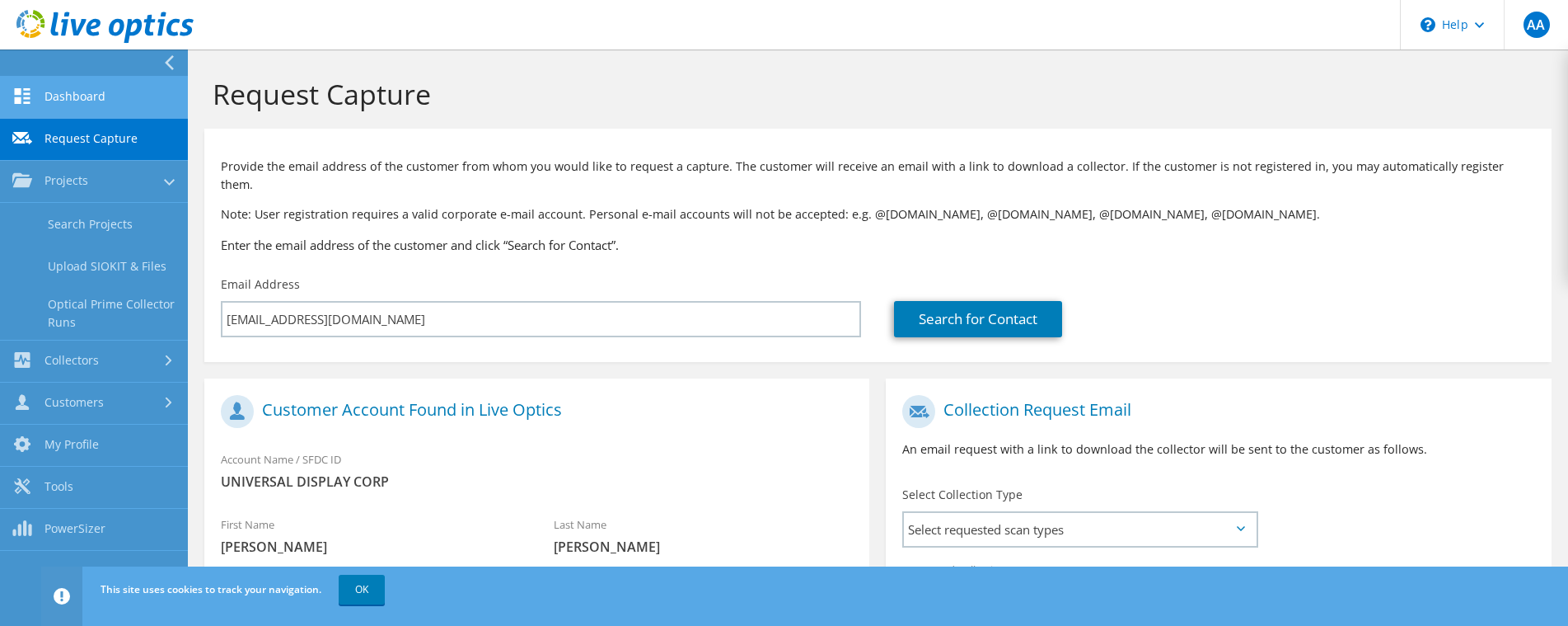
click at [54, 96] on link "Dashboard" at bounding box center [94, 98] width 188 height 42
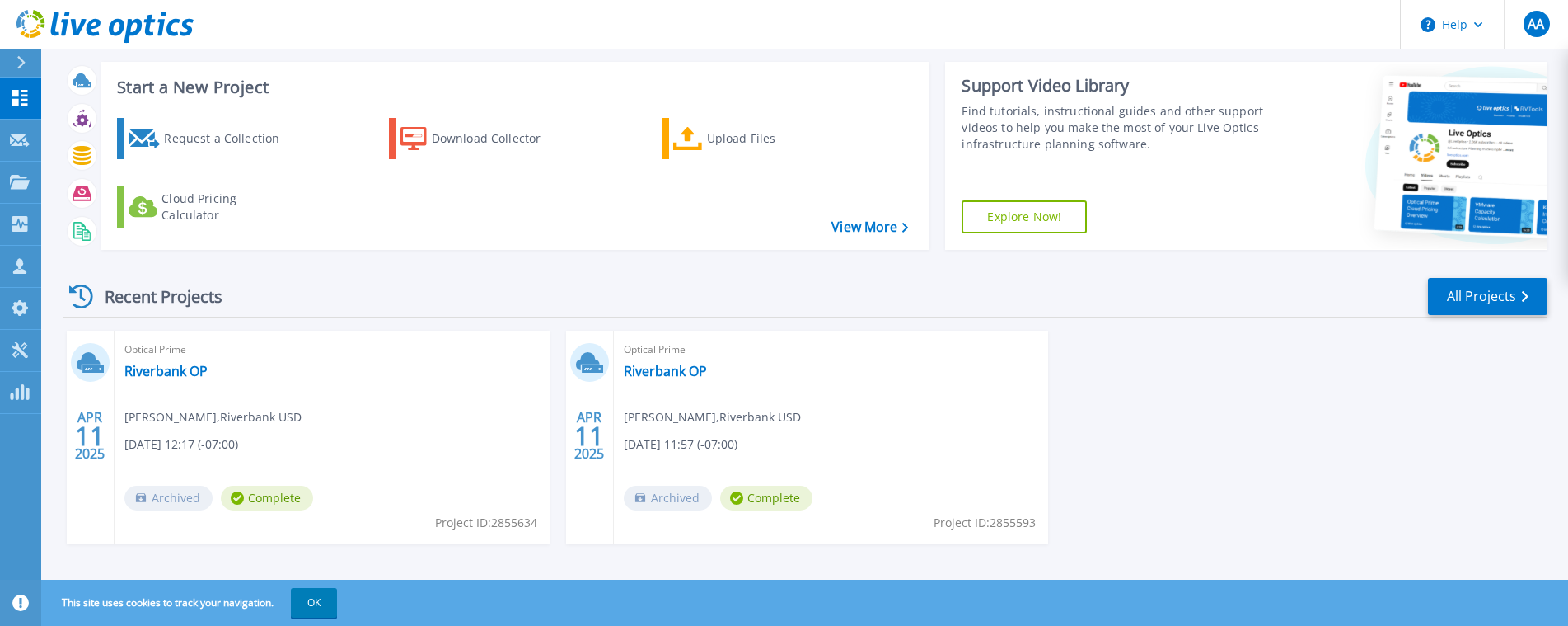
scroll to position [42, 0]
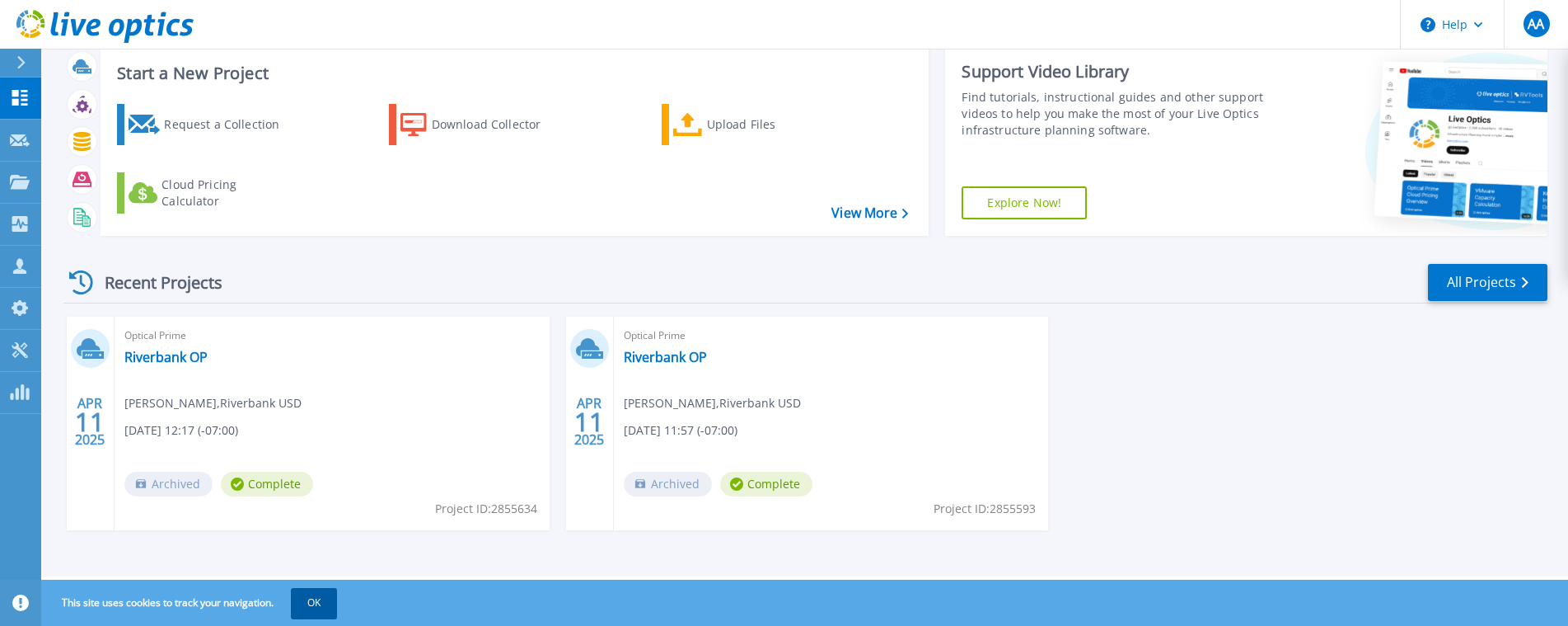
click at [315, 605] on button "OK" at bounding box center [314, 602] width 46 height 30
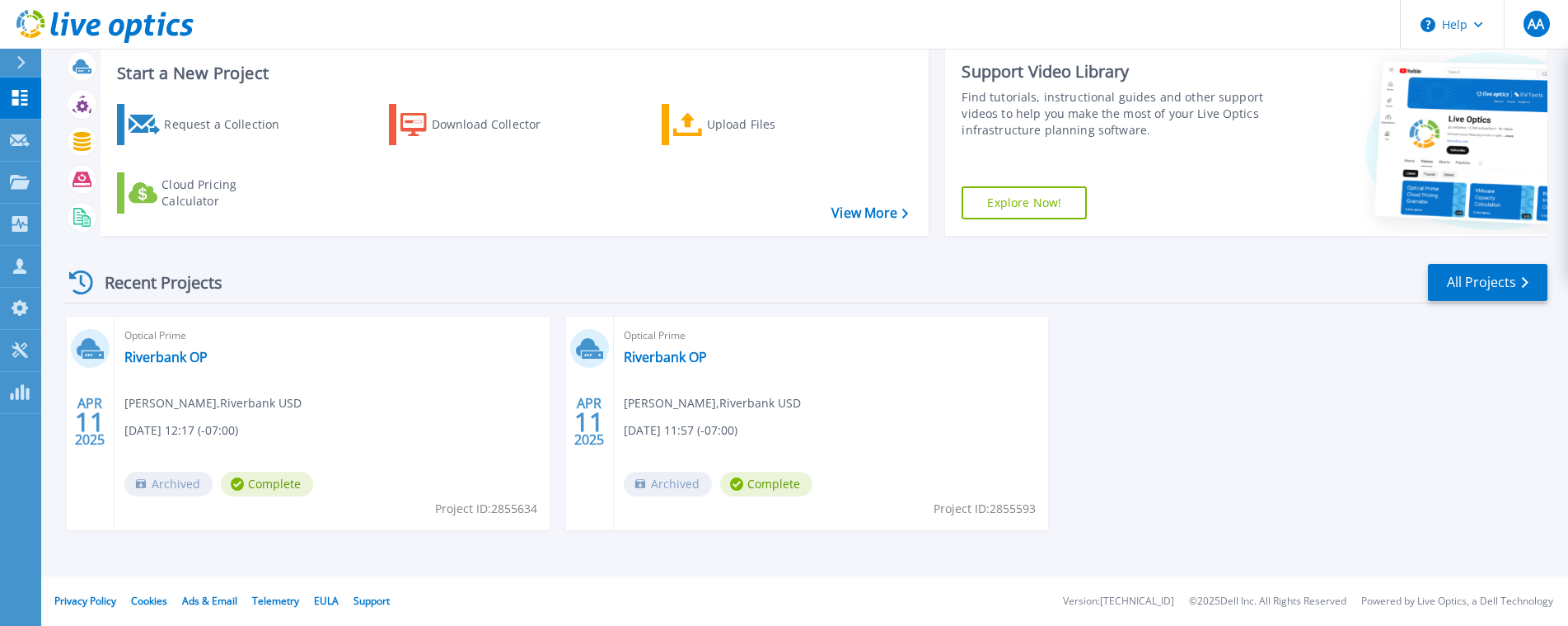
click at [170, 71] on h3 "Start a New Project" at bounding box center [512, 73] width 791 height 18
click at [873, 218] on link "View More" at bounding box center [870, 213] width 76 height 15
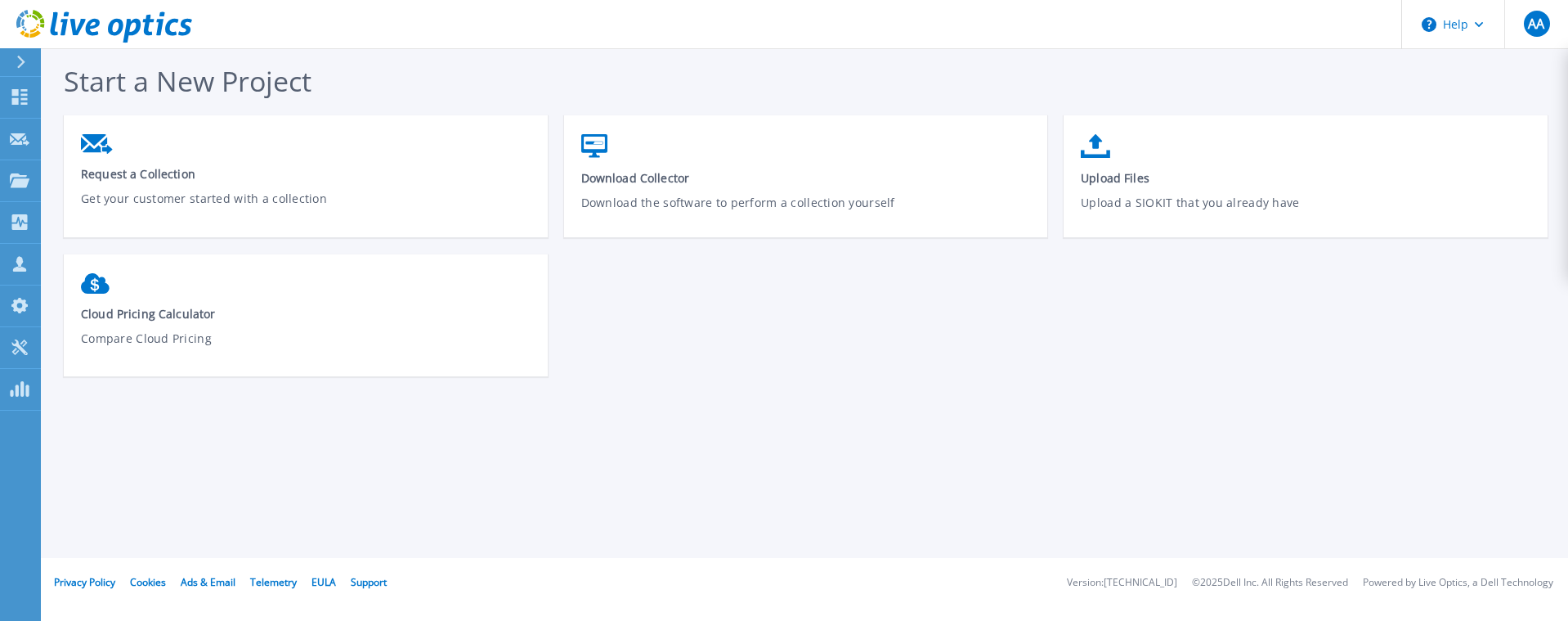
click at [13, 57] on button at bounding box center [20, 62] width 41 height 29
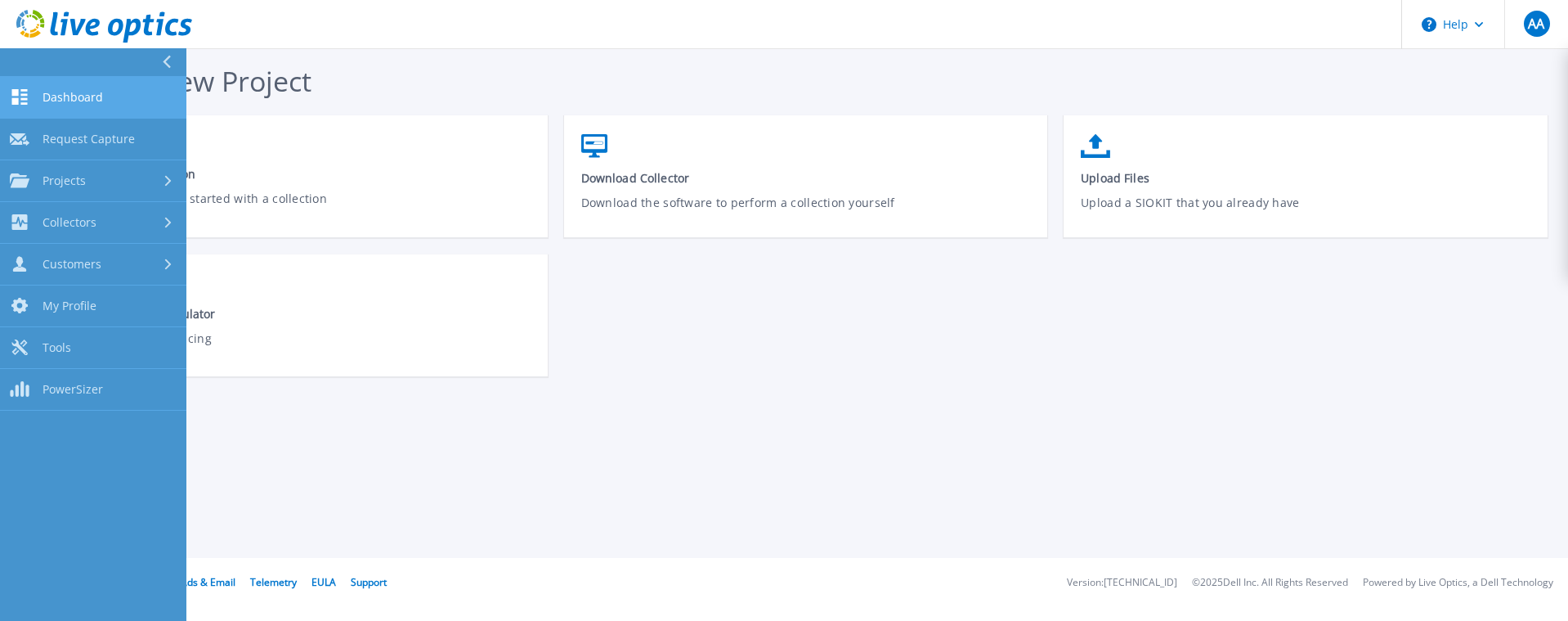
click at [74, 95] on span "Dashboard" at bounding box center [73, 97] width 61 height 14
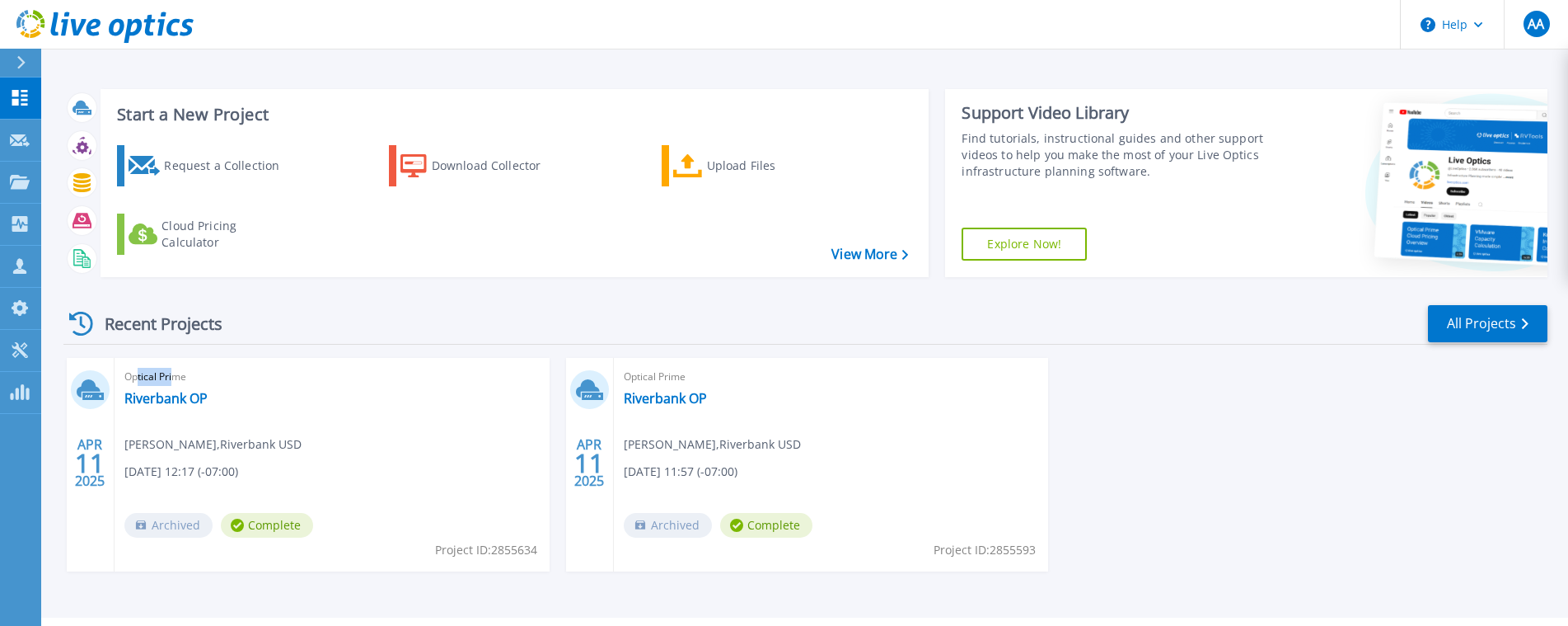
drag, startPoint x: 175, startPoint y: 375, endPoint x: 138, endPoint y: 376, distance: 37.0
click at [138, 376] on span "Optical Prime" at bounding box center [332, 376] width 416 height 18
click at [162, 376] on span "Optical Prime" at bounding box center [332, 376] width 416 height 18
click at [659, 394] on link "Riverbank OP" at bounding box center [666, 398] width 83 height 16
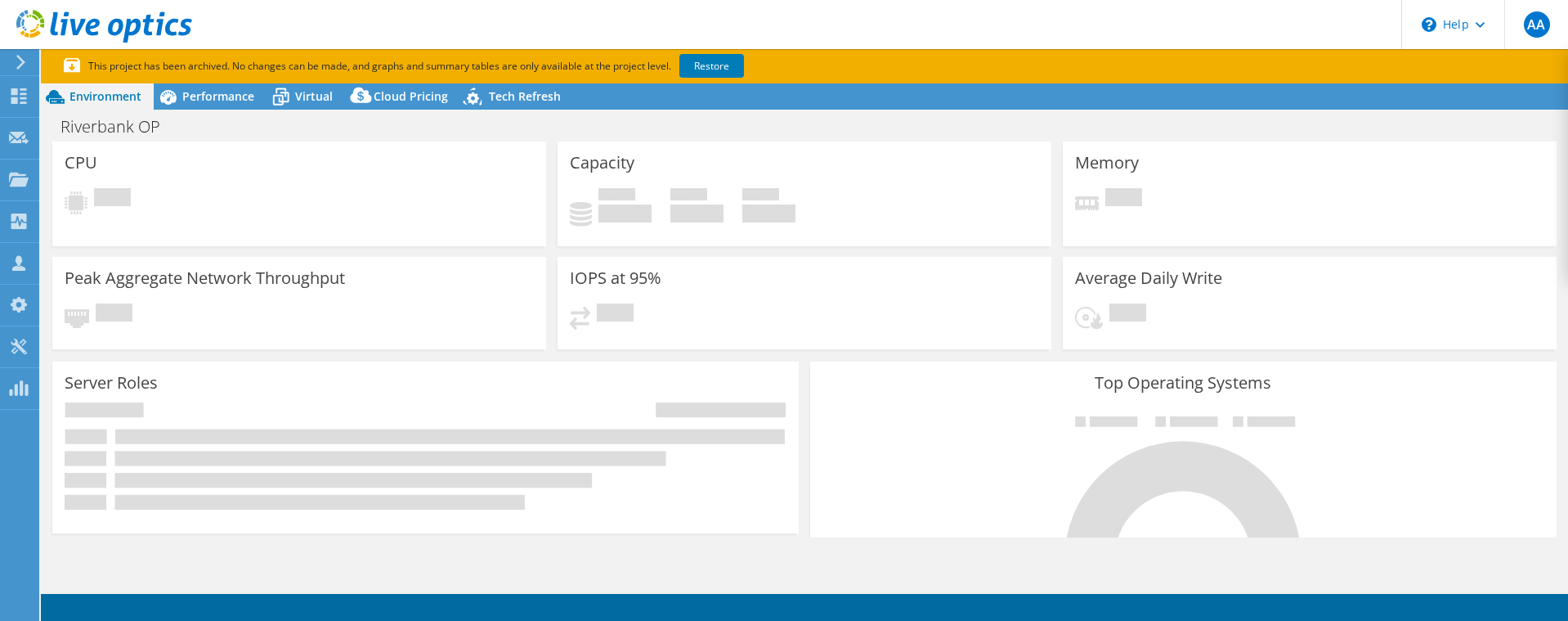
select select "USD"
radio input "true"
radio input "false"
